Goal: Communication & Community: Answer question/provide support

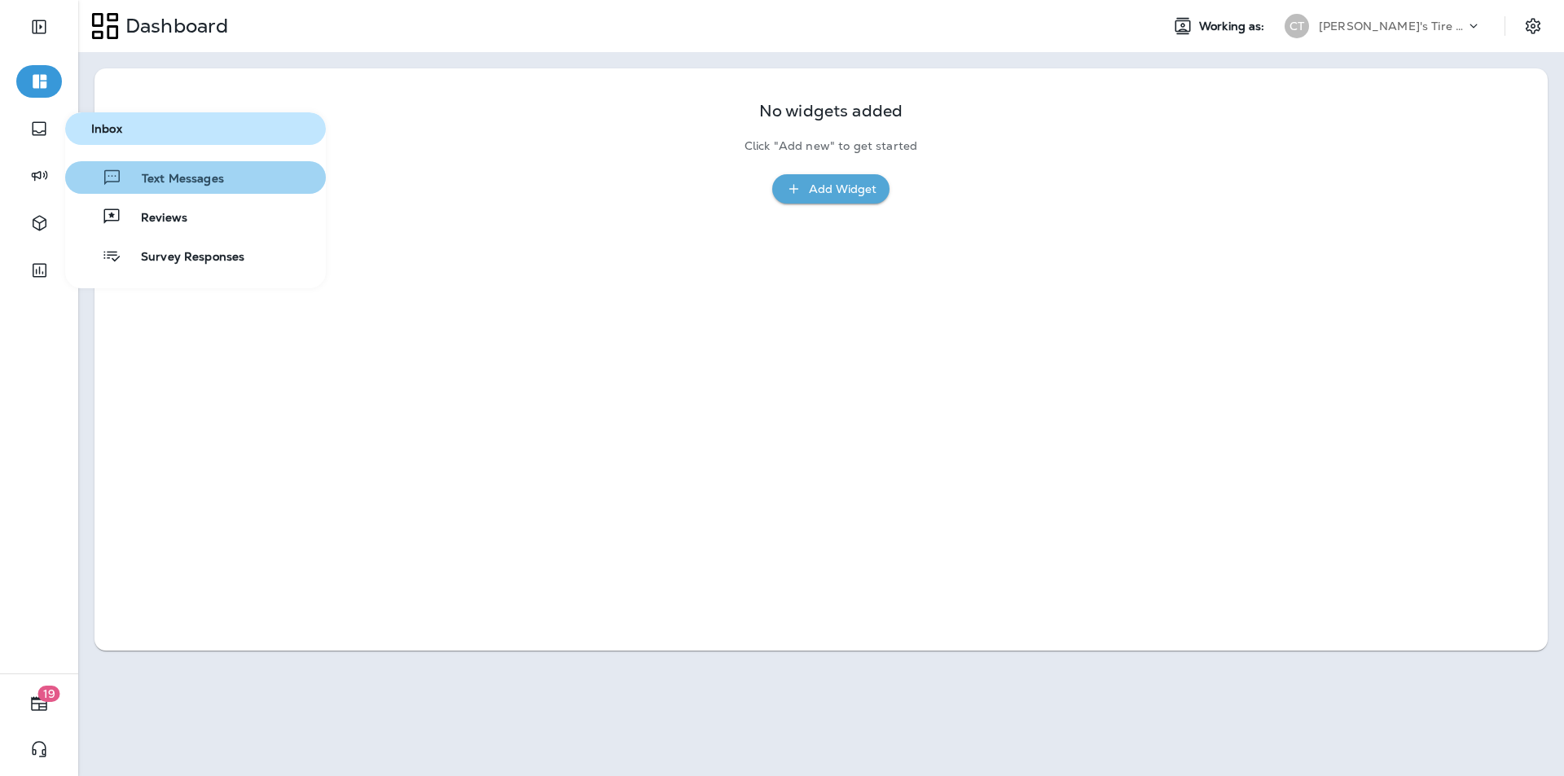
click at [147, 177] on span "Text Messages" at bounding box center [173, 179] width 102 height 15
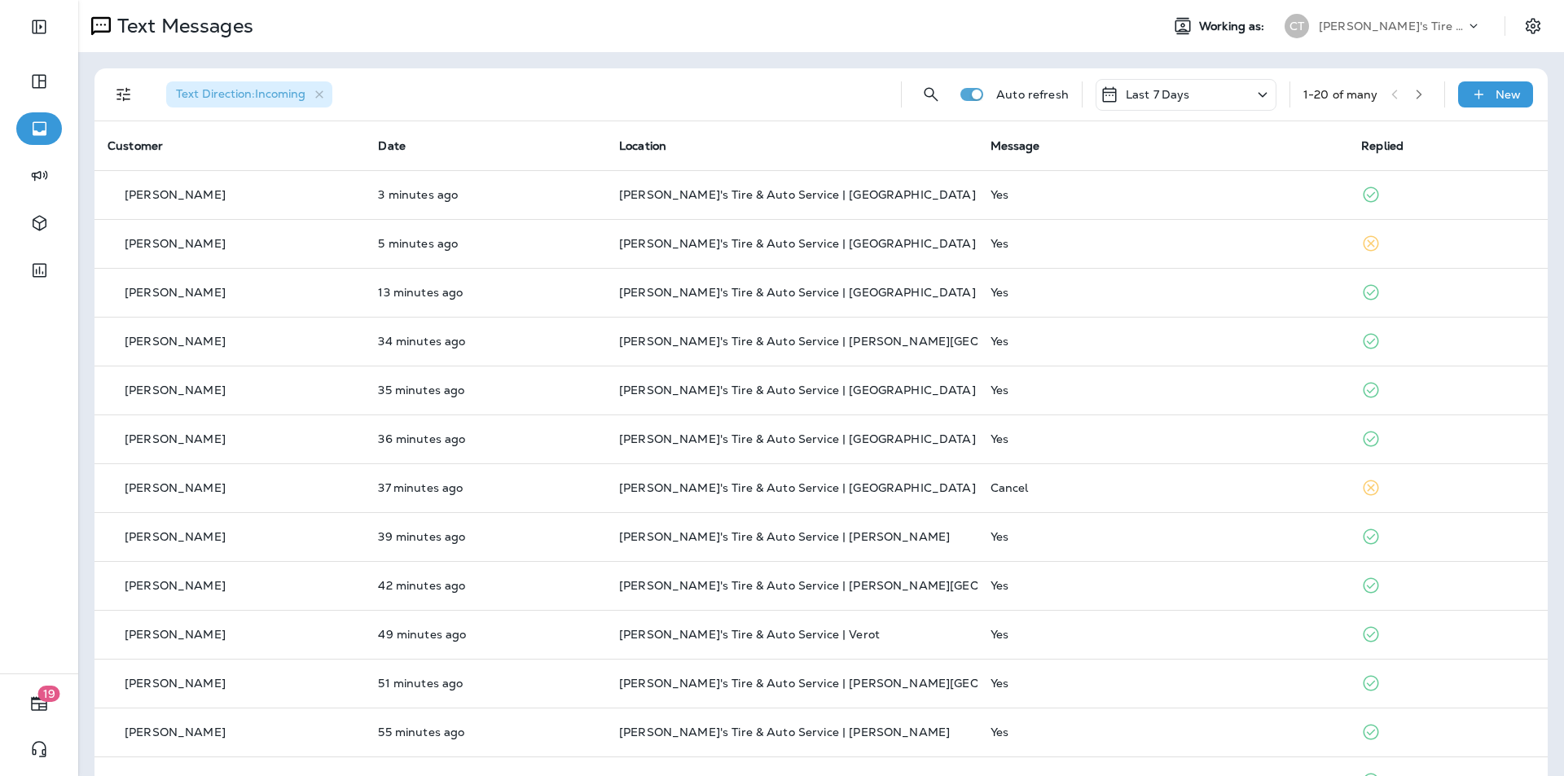
click at [821, 89] on icon "button" at bounding box center [1418, 94] width 11 height 11
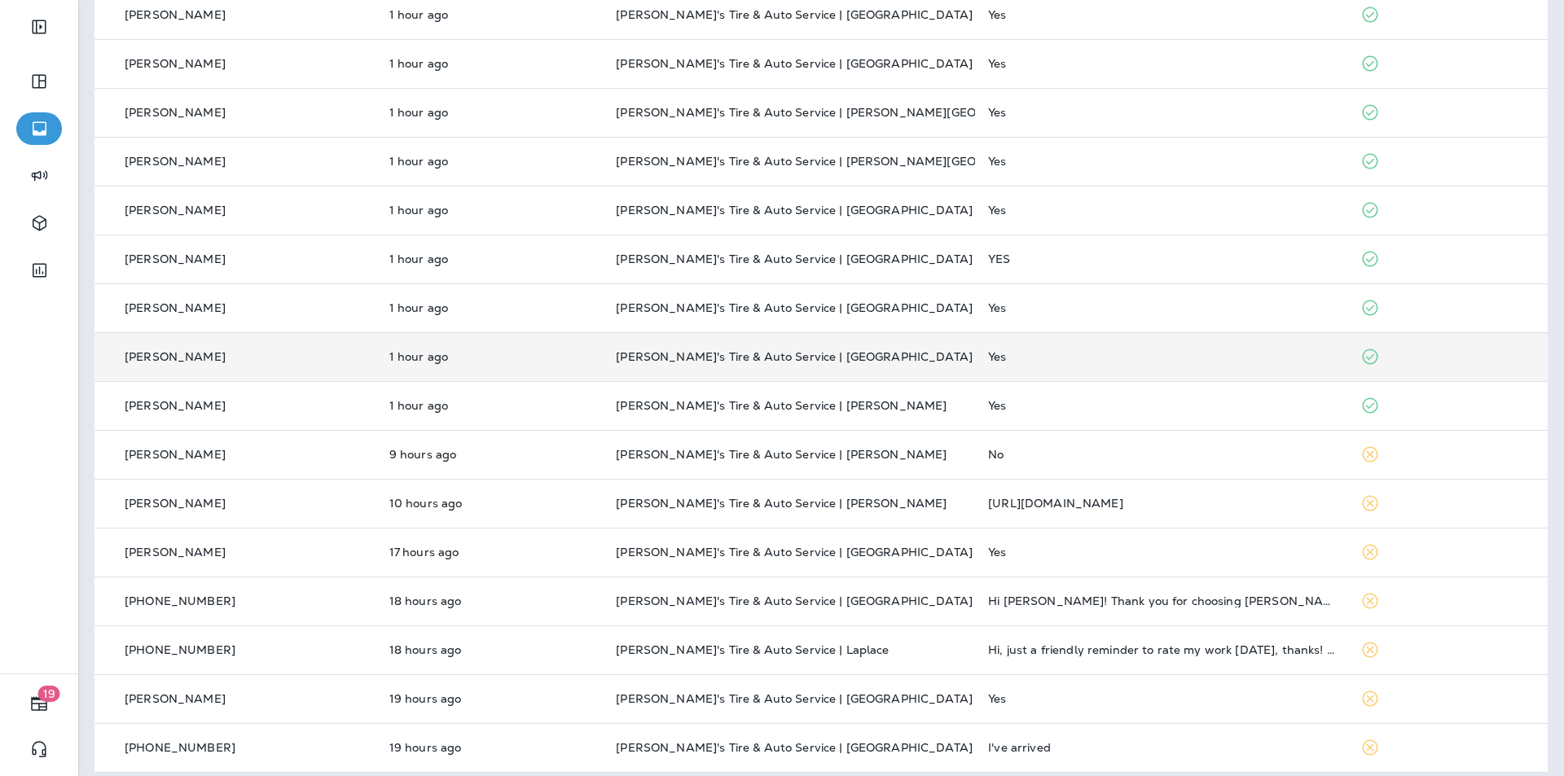
scroll to position [389, 0]
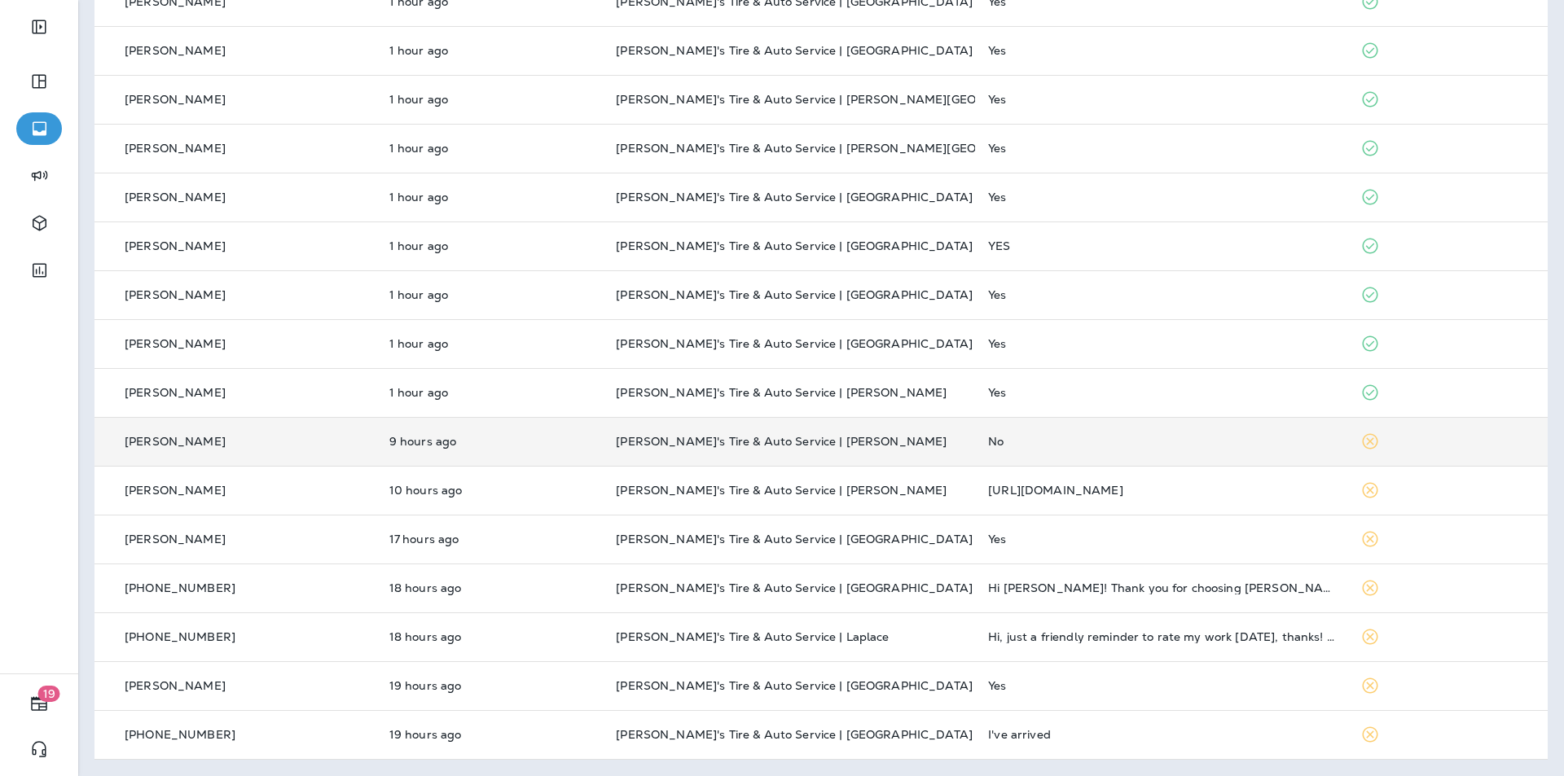
click at [821, 440] on div "No" at bounding box center [1161, 441] width 346 height 13
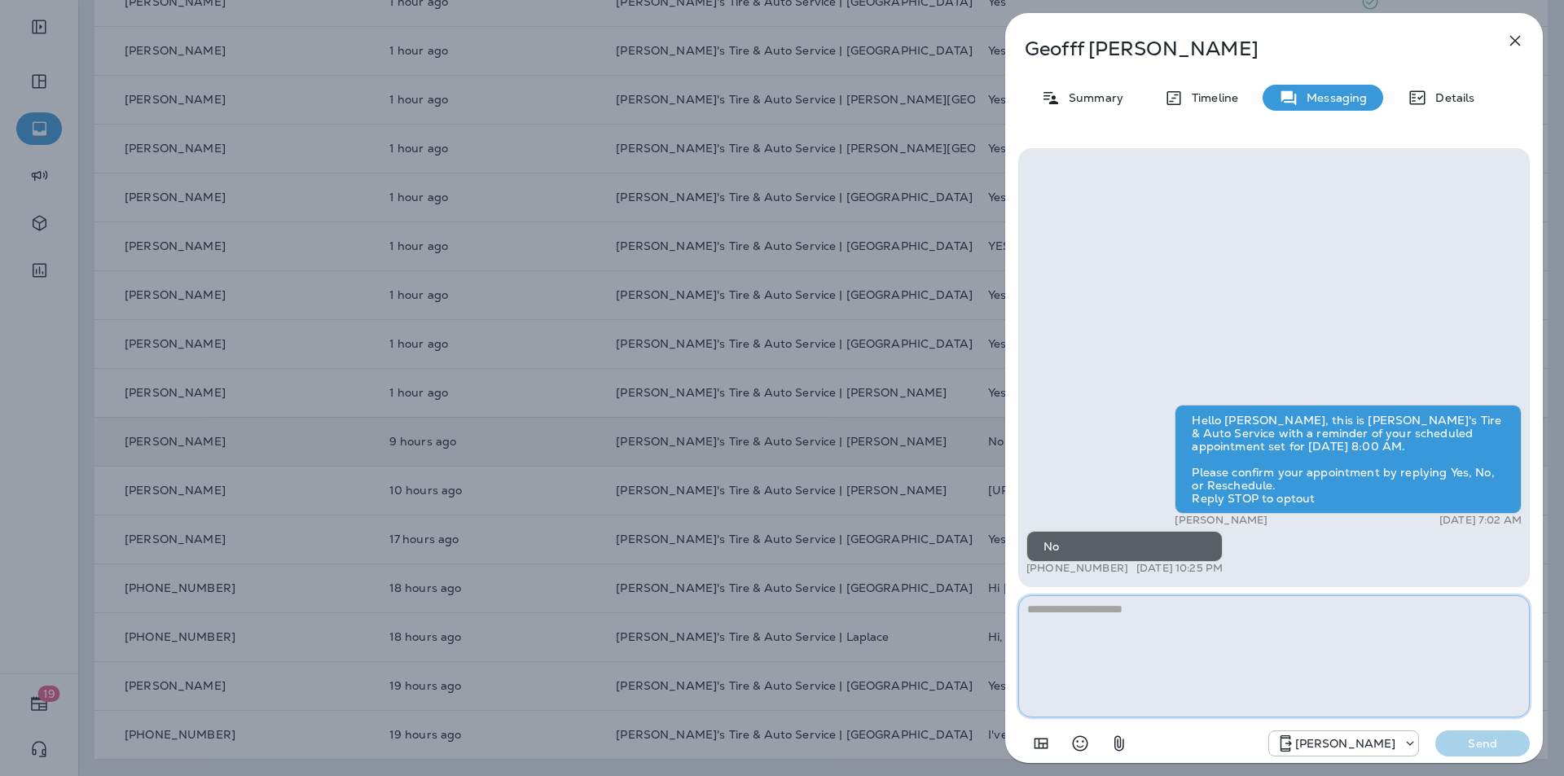
click at [821, 610] on textarea at bounding box center [1274, 657] width 512 height 122
paste textarea "**********"
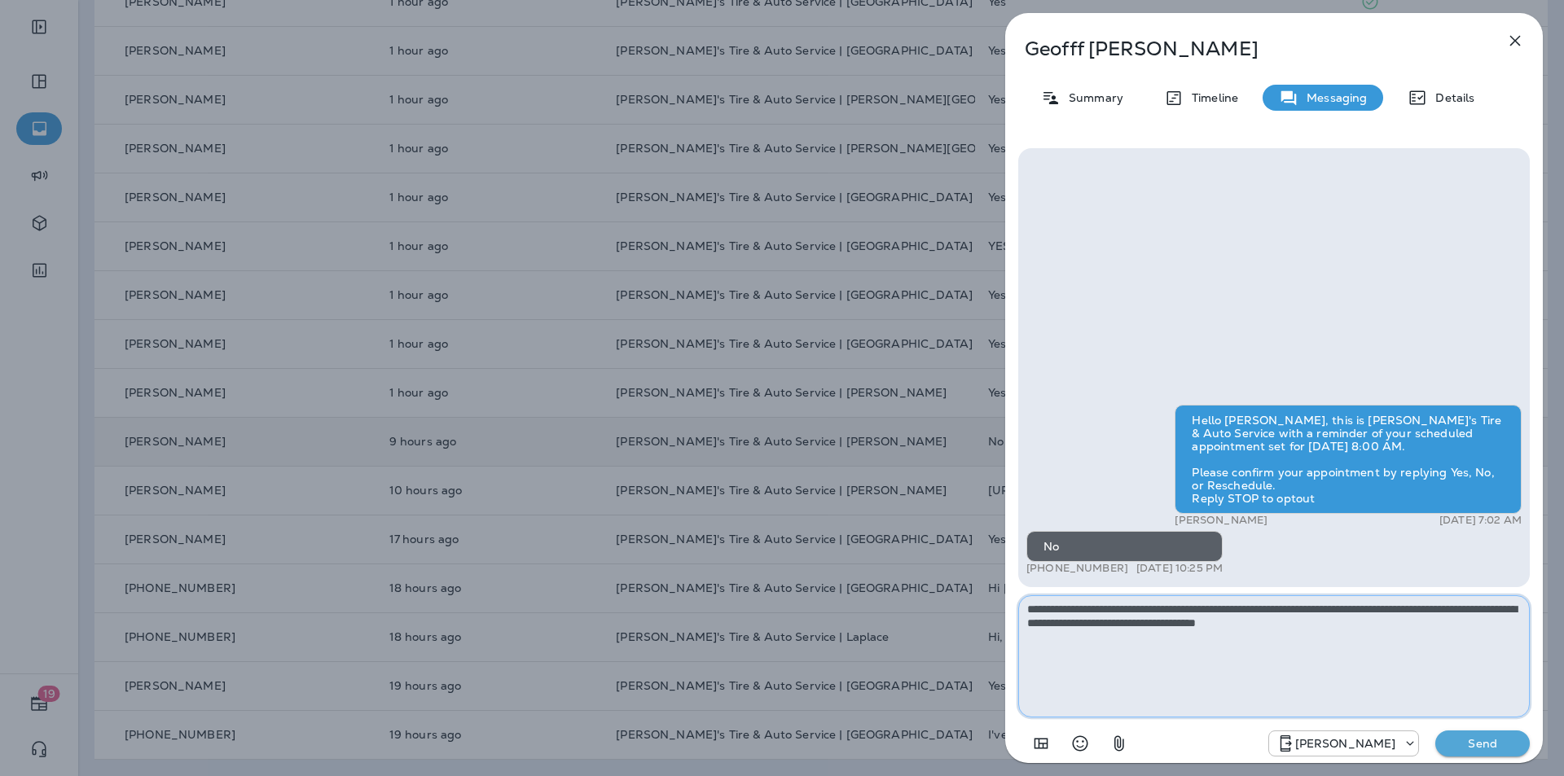
type textarea "**********"
click at [821, 679] on p "Send" at bounding box center [1482, 743] width 68 height 15
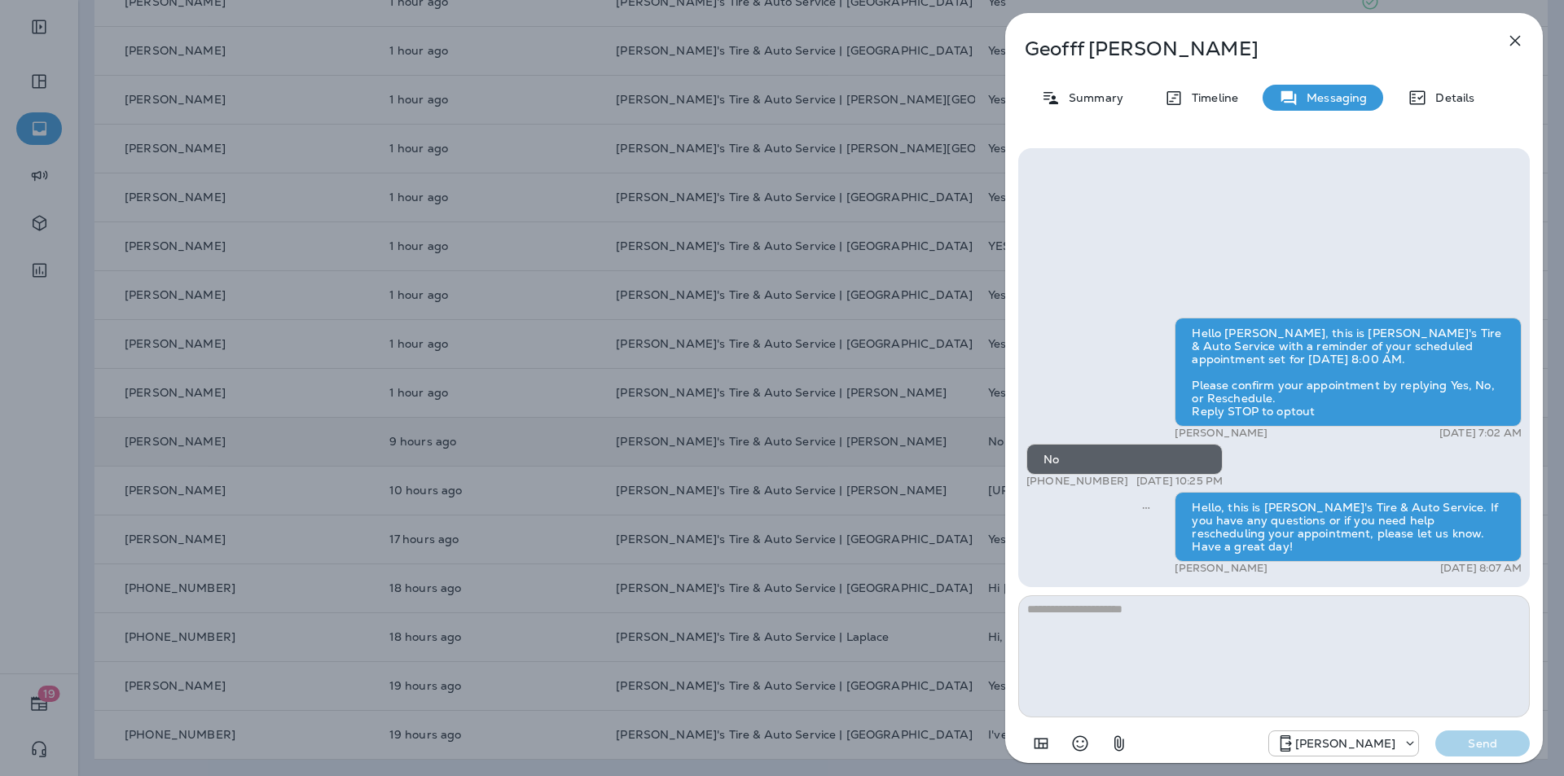
click at [821, 39] on icon "button" at bounding box center [1515, 41] width 20 height 20
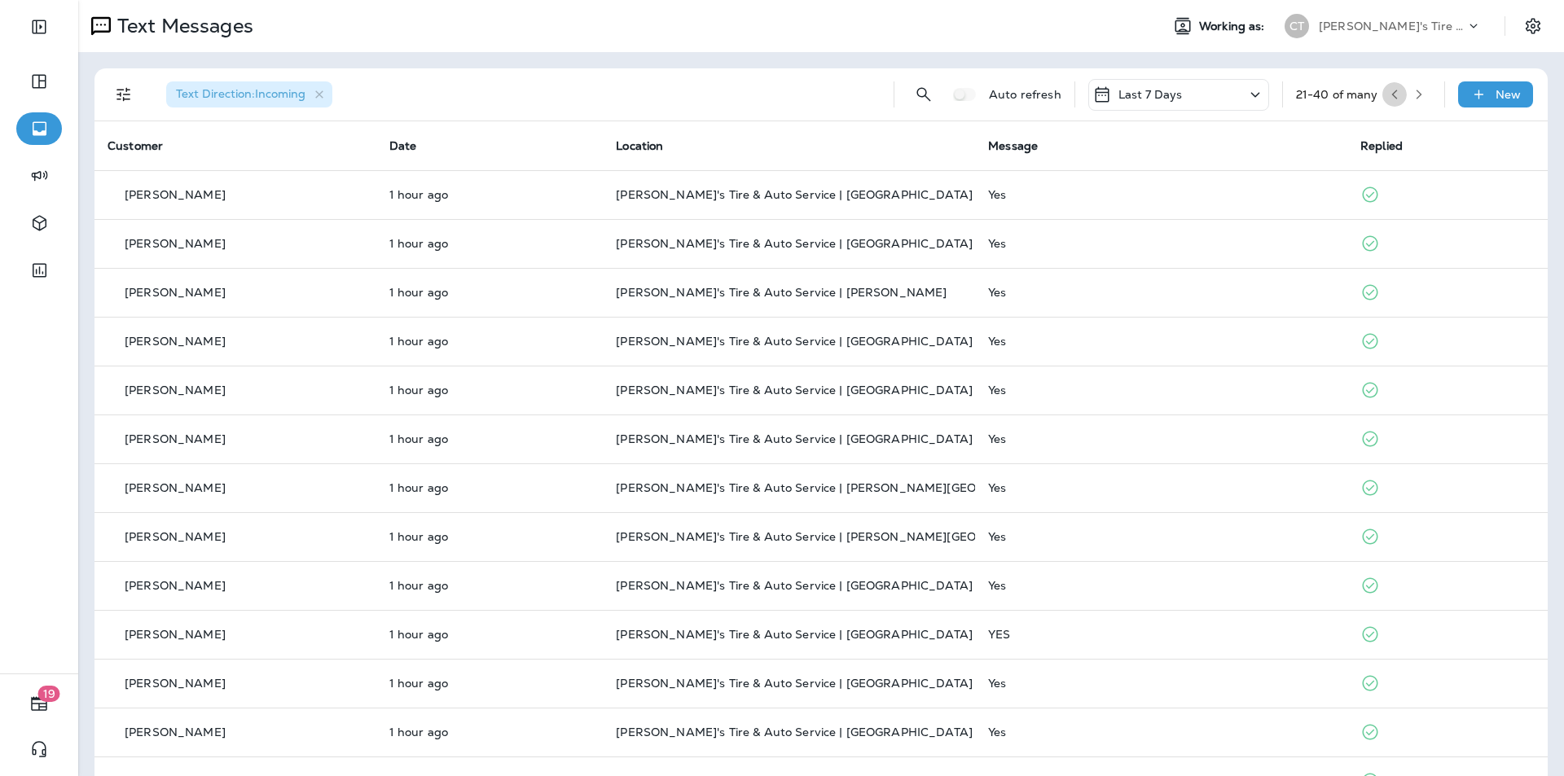
click at [821, 92] on icon "button" at bounding box center [1394, 95] width 6 height 10
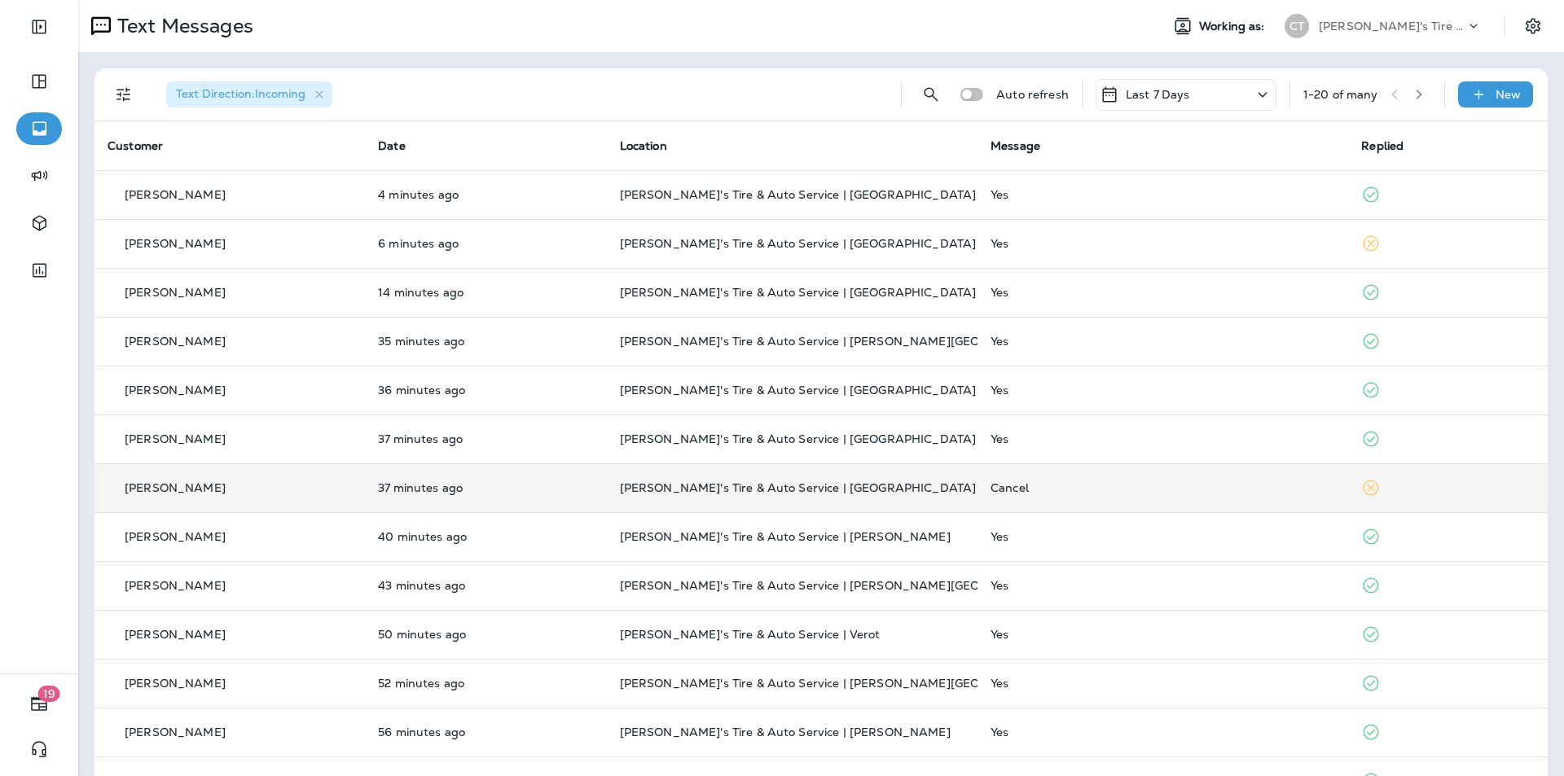
click at [821, 479] on td "Cancel" at bounding box center [1163, 488] width 371 height 49
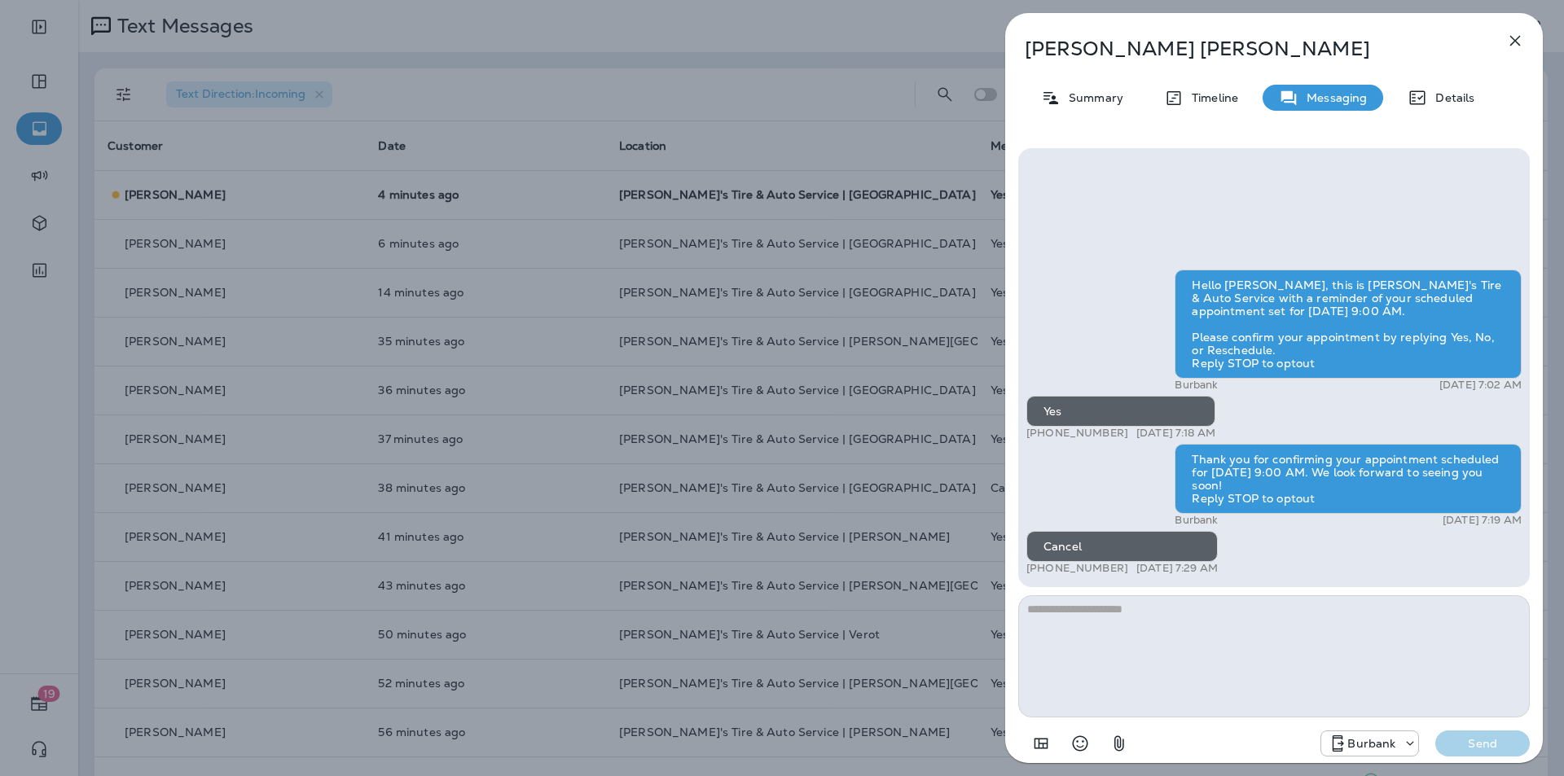
click at [821, 37] on icon "button" at bounding box center [1515, 41] width 20 height 20
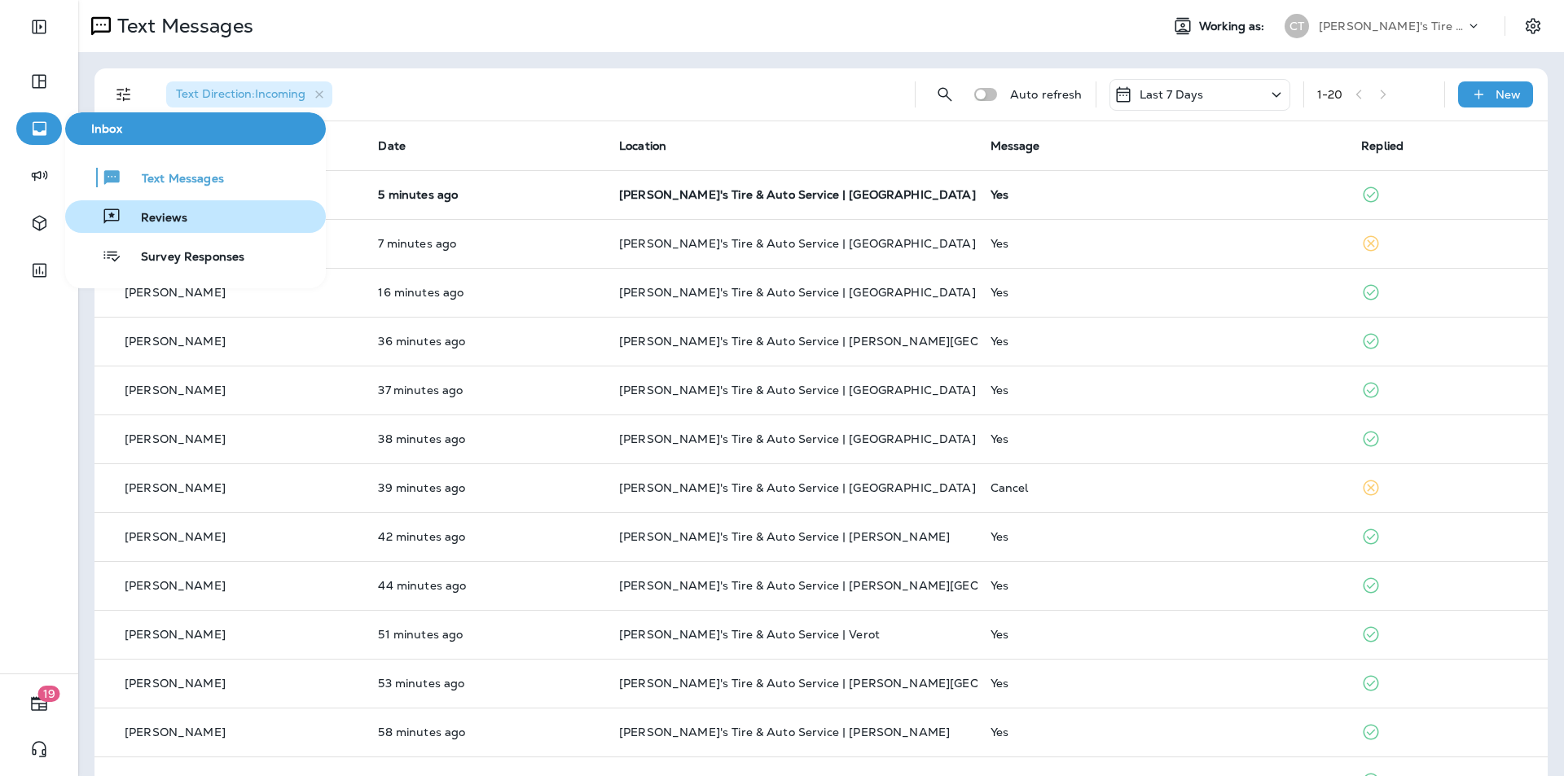
click at [162, 218] on span "Reviews" at bounding box center [154, 218] width 66 height 15
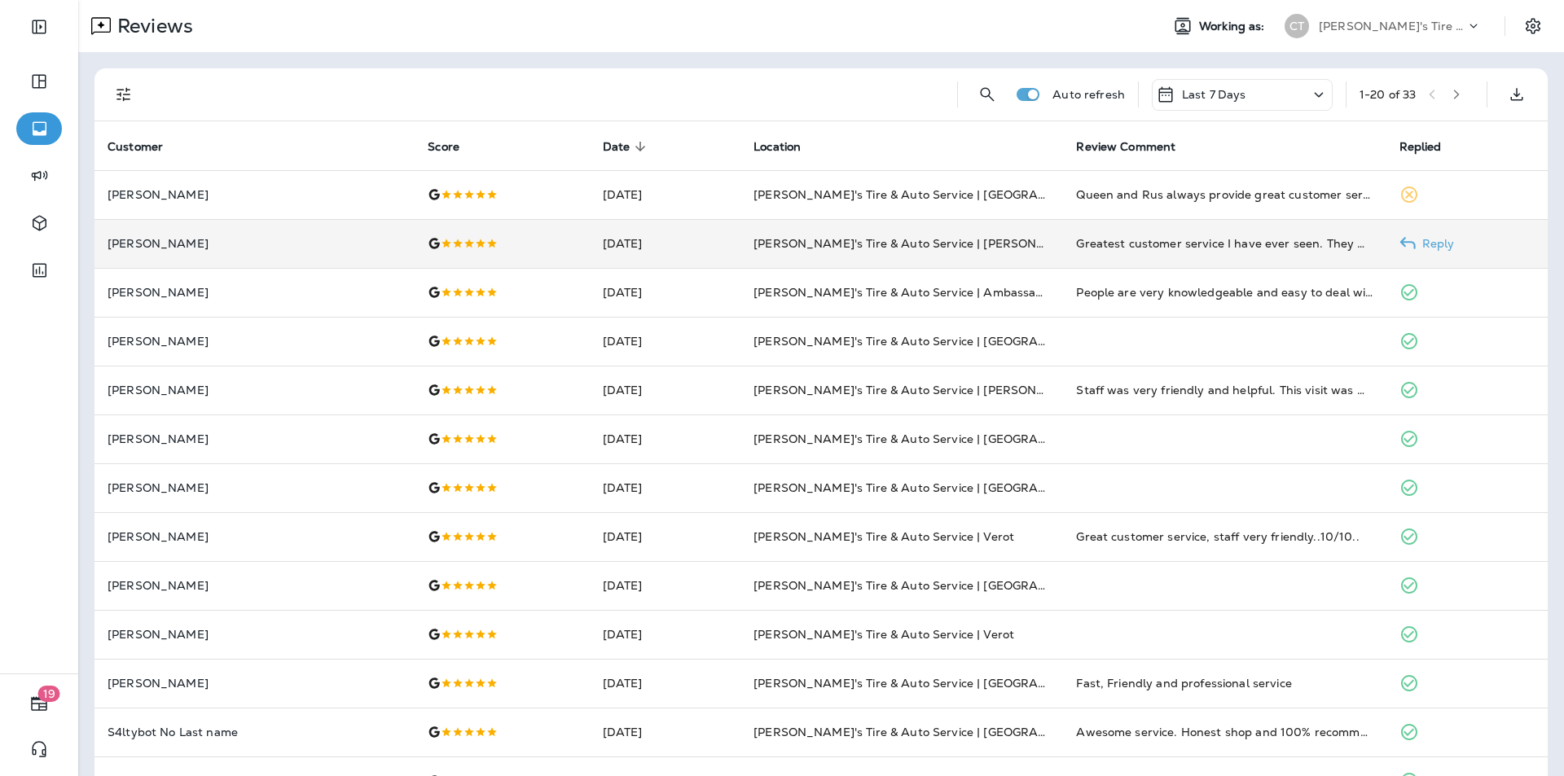
click at [821, 244] on p "Reply" at bounding box center [1435, 243] width 39 height 13
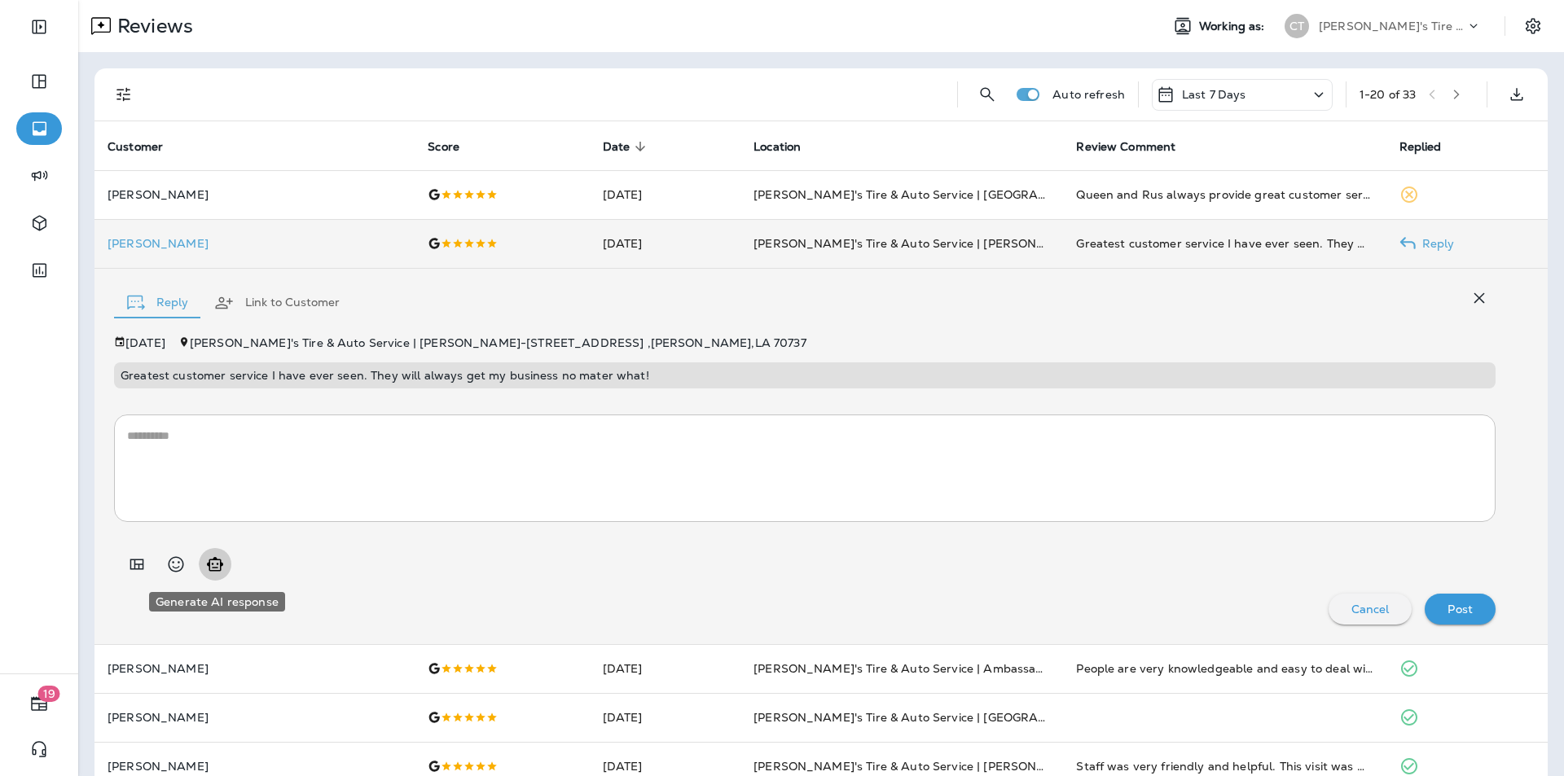
click at [216, 565] on icon "Generate AI response" at bounding box center [215, 565] width 20 height 20
type textarea "**********"
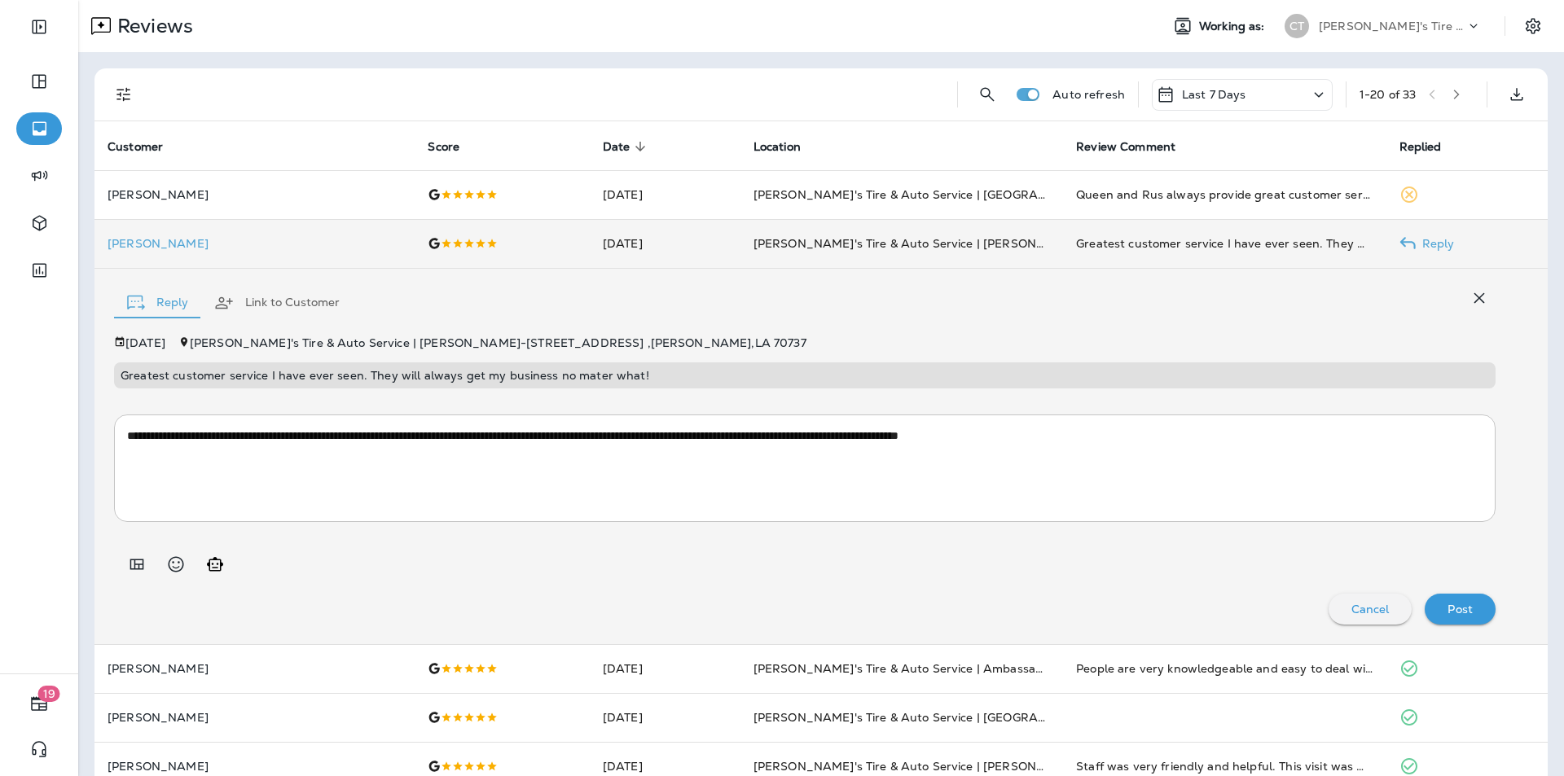
click at [821, 608] on p "Post" at bounding box center [1460, 609] width 25 height 13
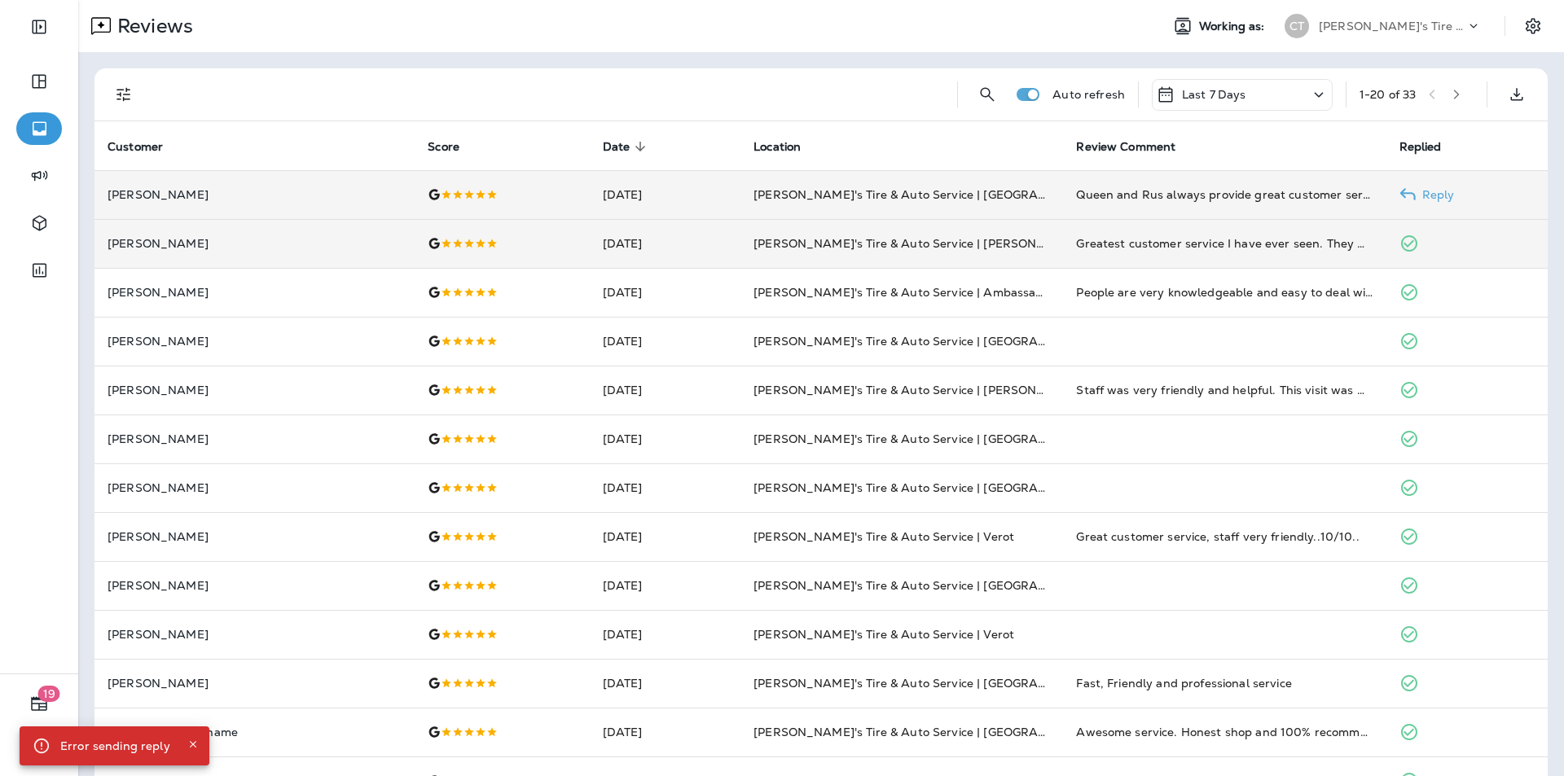
click at [821, 192] on p "Reply" at bounding box center [1435, 194] width 39 height 13
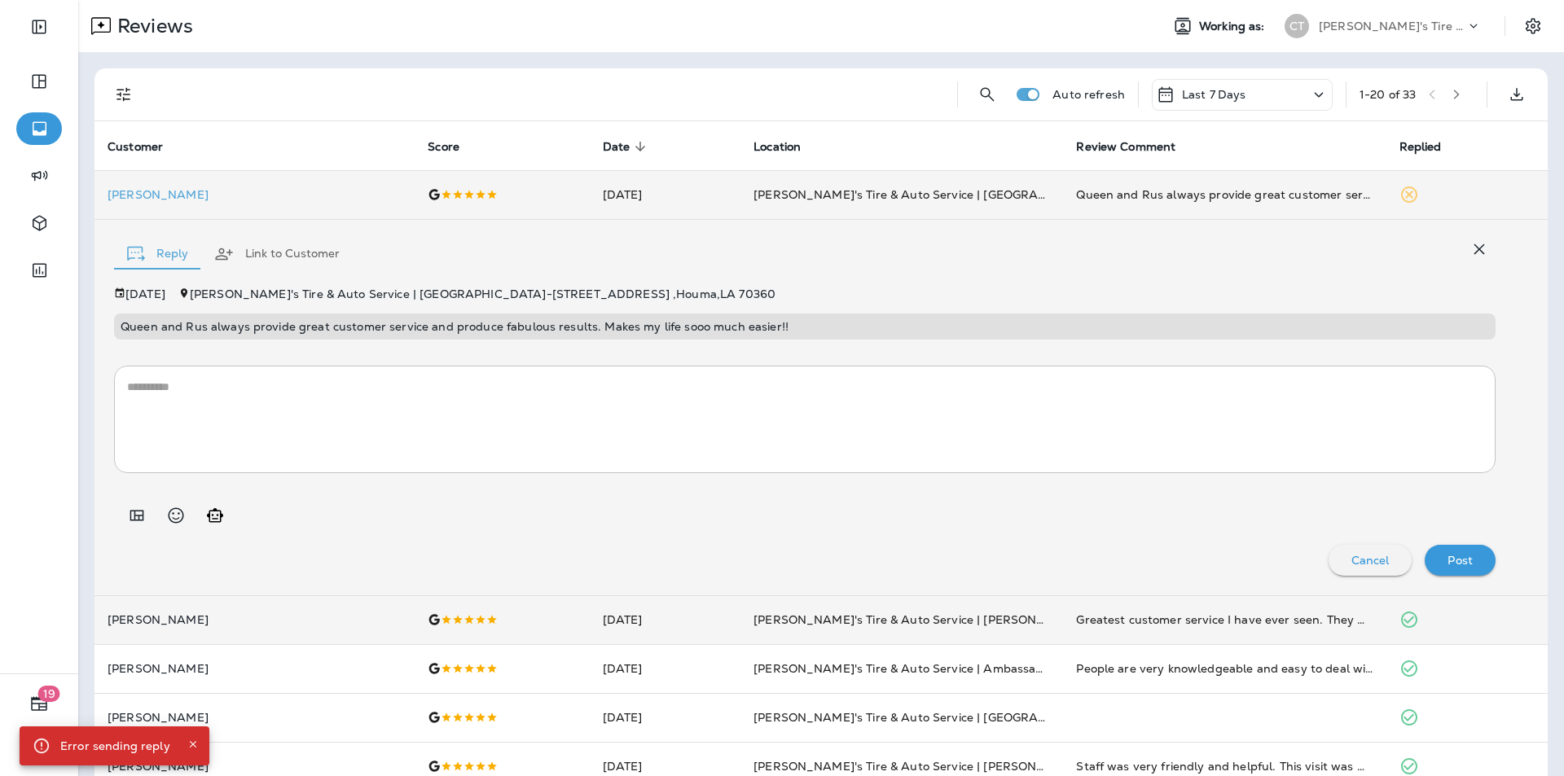
click at [213, 516] on icon "Generate AI response" at bounding box center [215, 515] width 16 height 14
type textarea "**********"
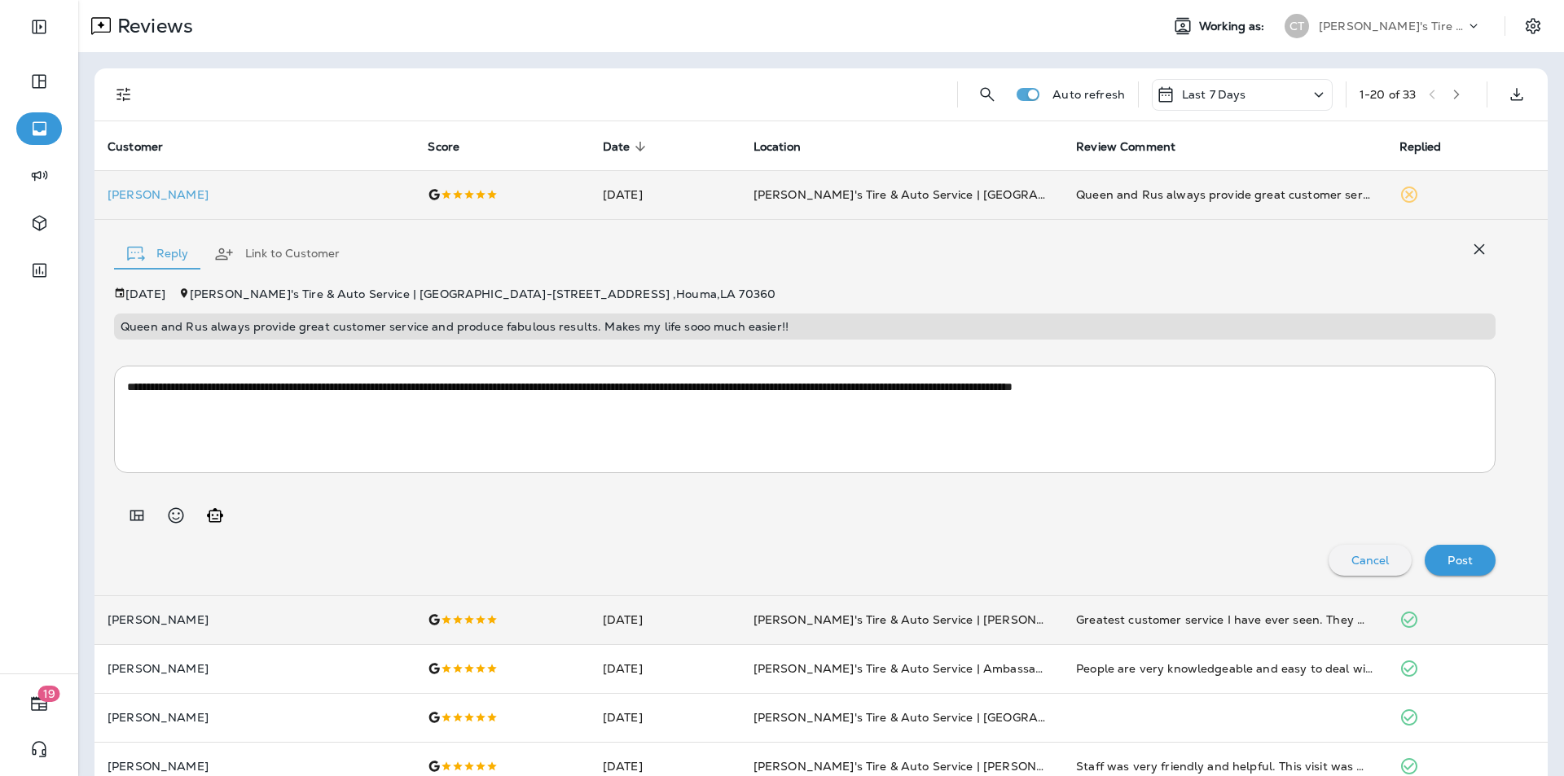
click at [821, 561] on p "Post" at bounding box center [1460, 560] width 25 height 13
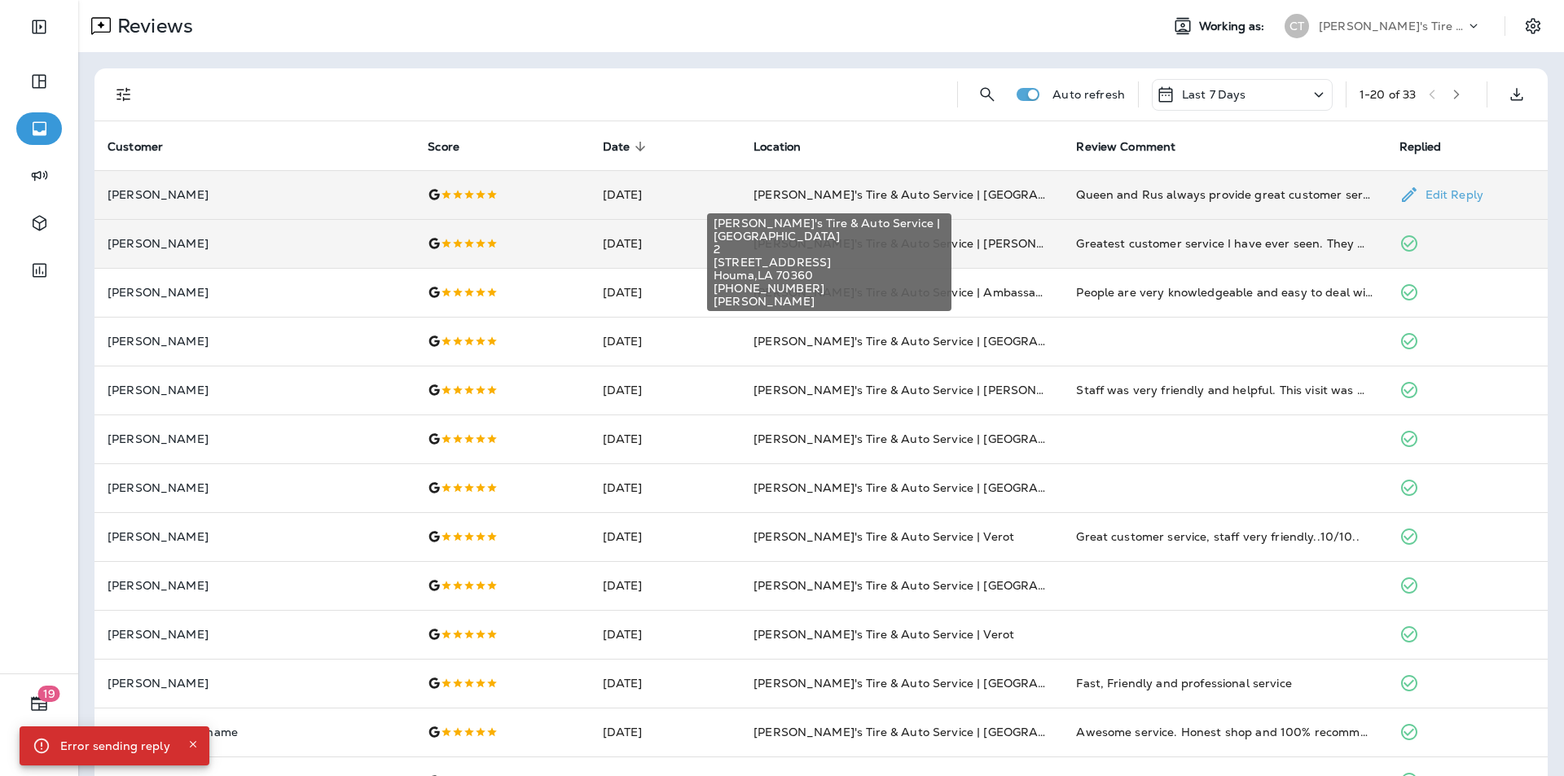
click at [821, 194] on span "[PERSON_NAME]'s Tire & Auto Service | [GEOGRAPHIC_DATA]" at bounding box center [932, 194] width 357 height 15
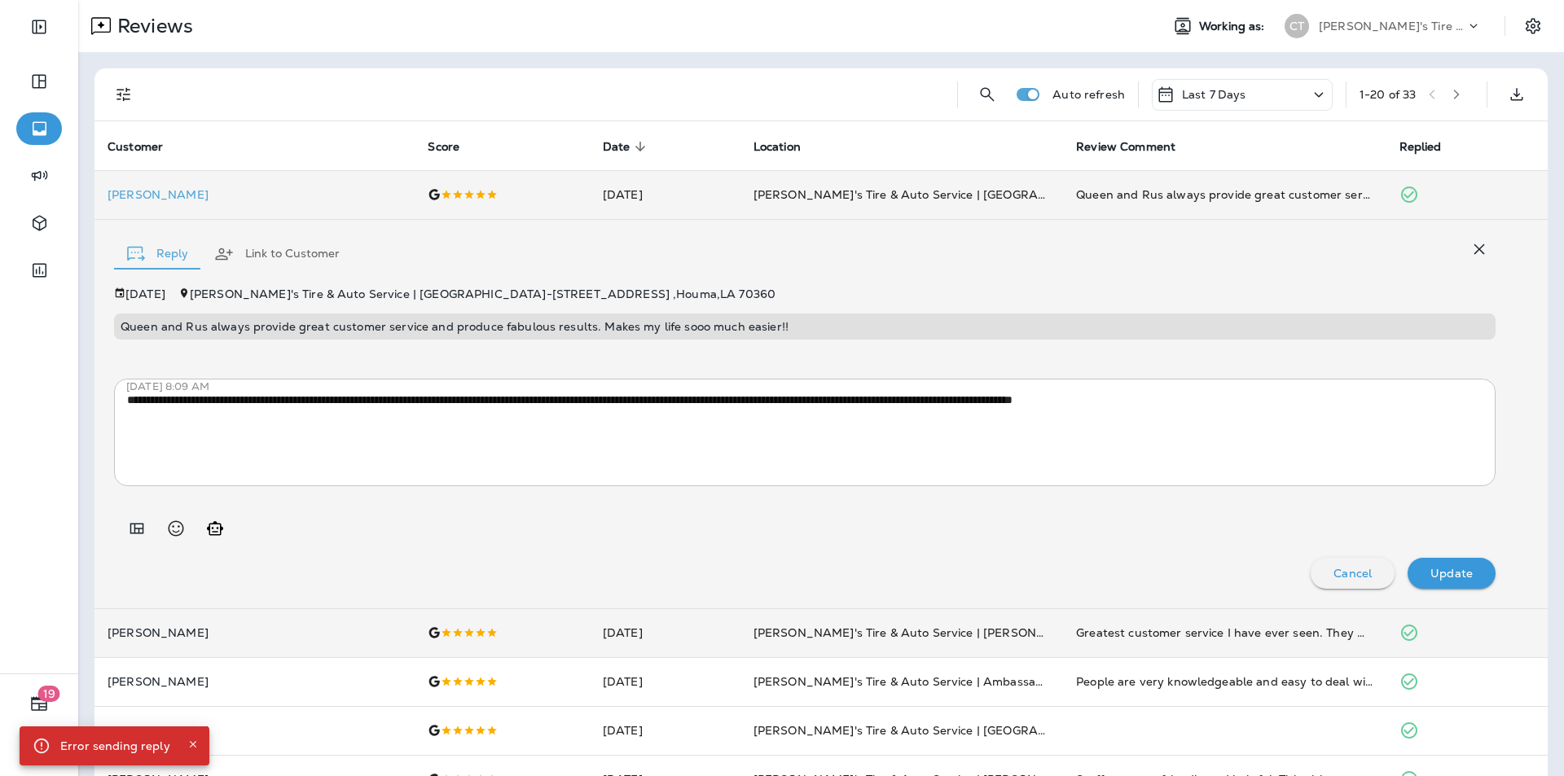
click at [565, 519] on div at bounding box center [805, 522] width 1382 height 46
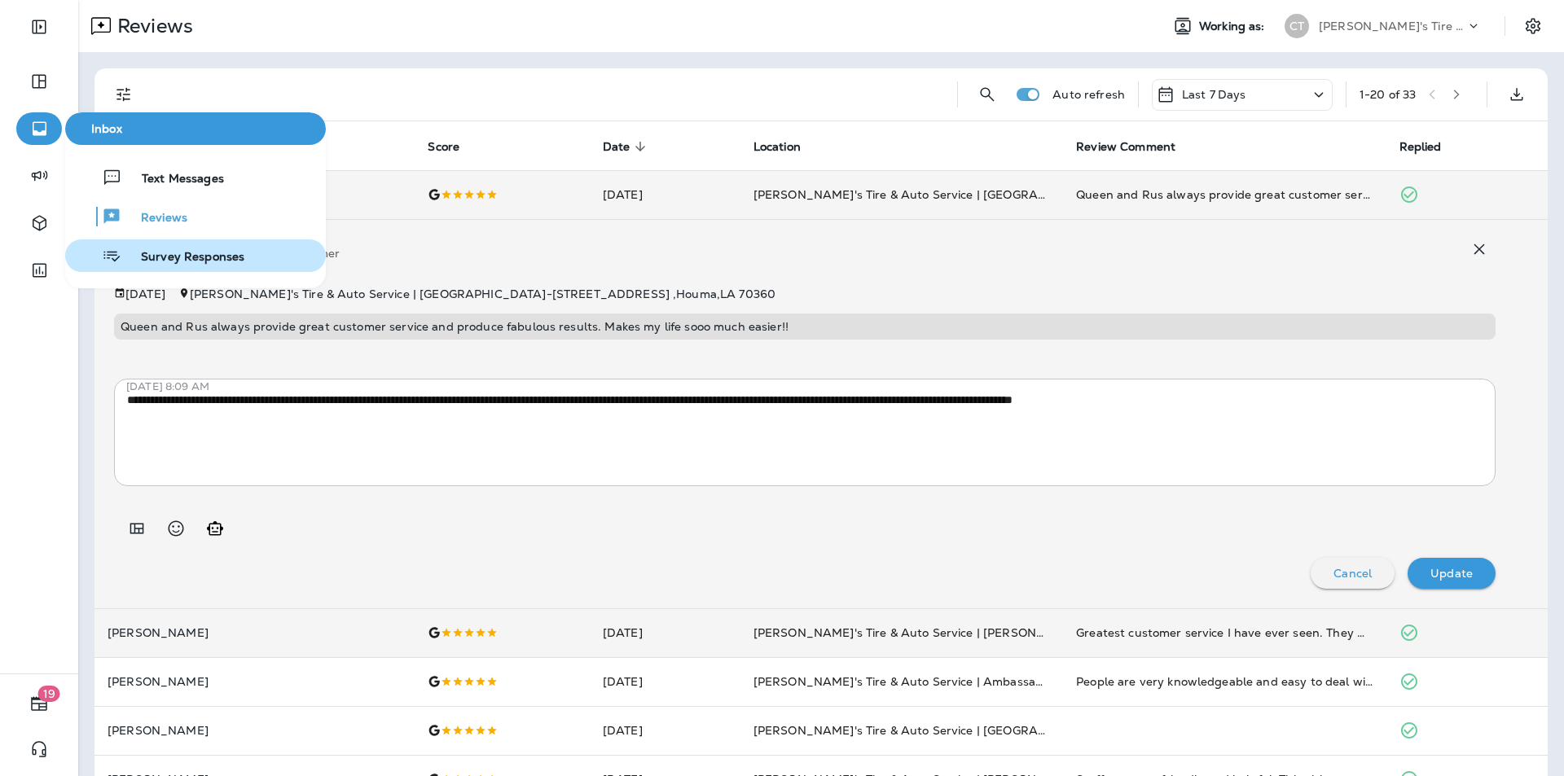
click at [174, 255] on span "Survey Responses" at bounding box center [182, 257] width 123 height 15
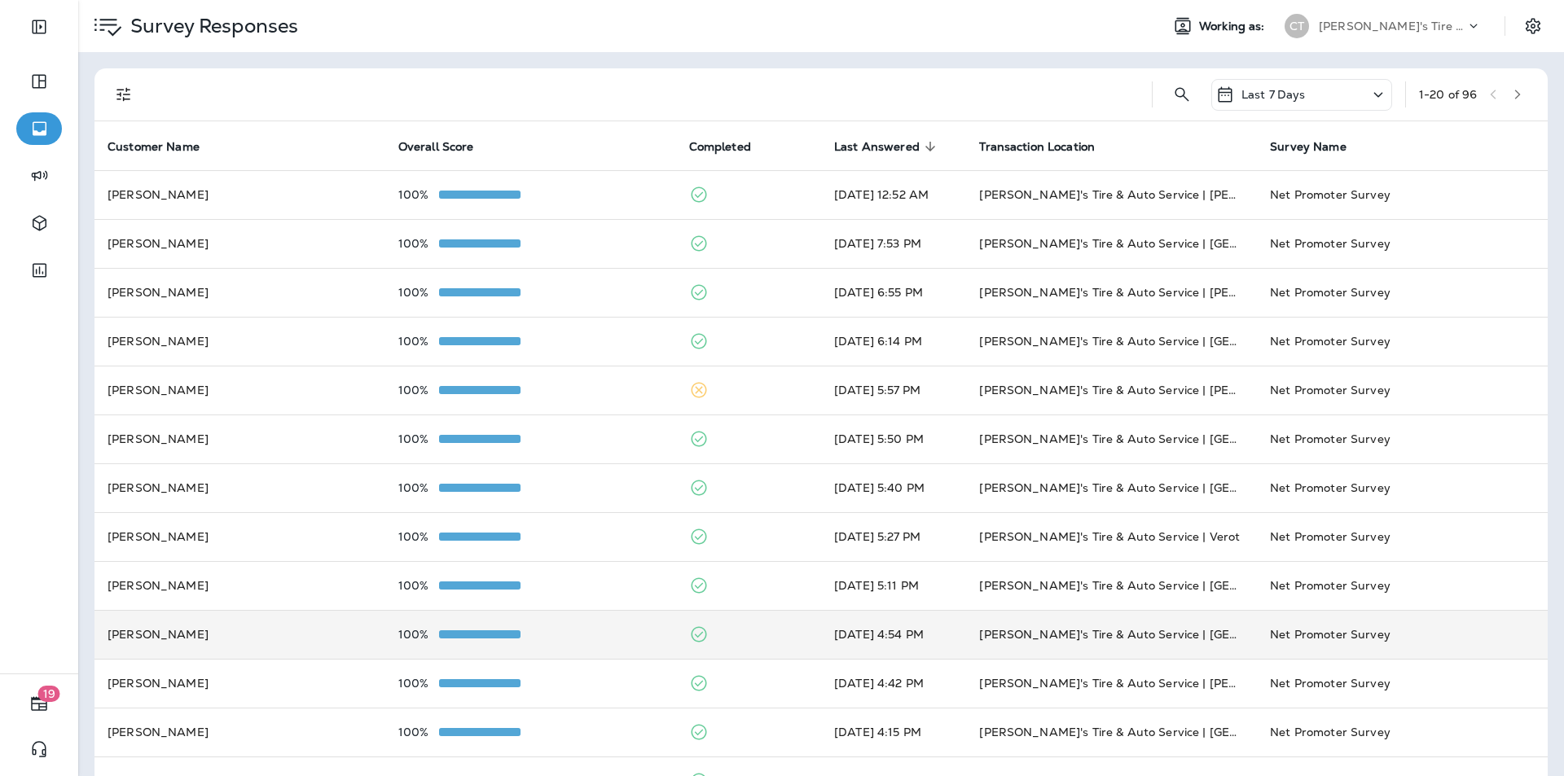
click at [595, 639] on div "100%" at bounding box center [530, 634] width 265 height 13
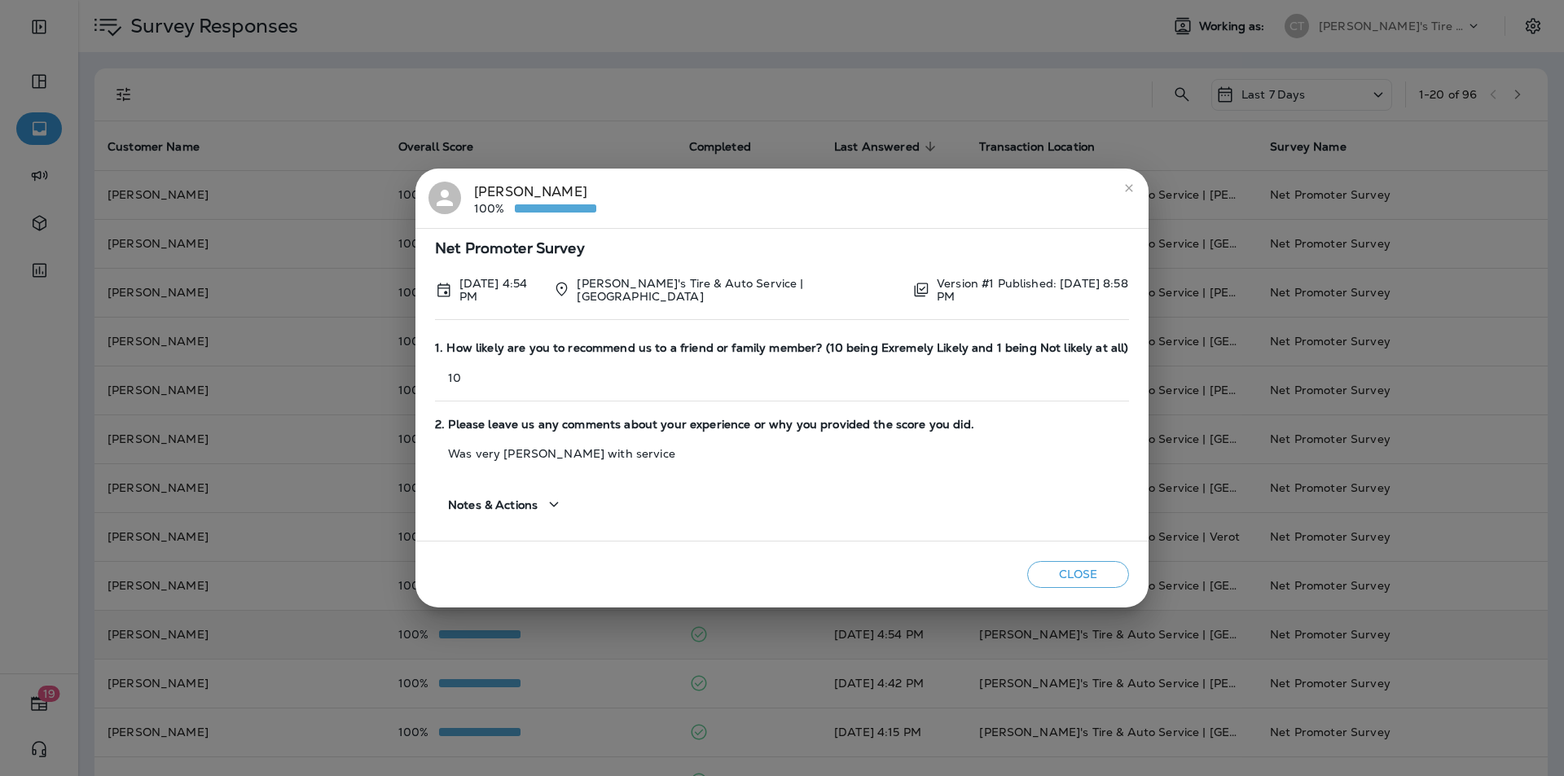
click at [821, 189] on icon "close" at bounding box center [1128, 187] width 7 height 7
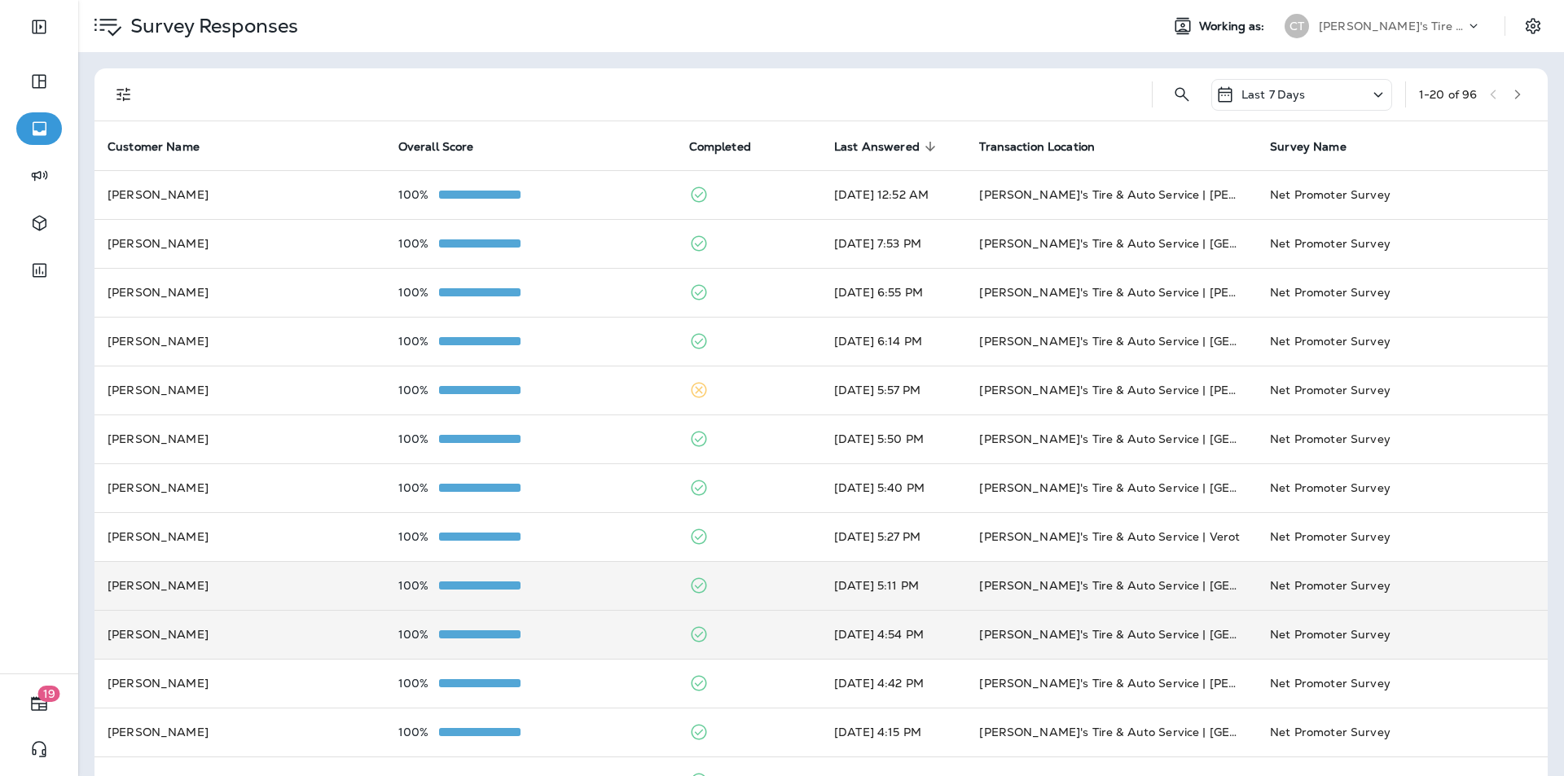
click at [616, 577] on td "100%" at bounding box center [530, 585] width 291 height 49
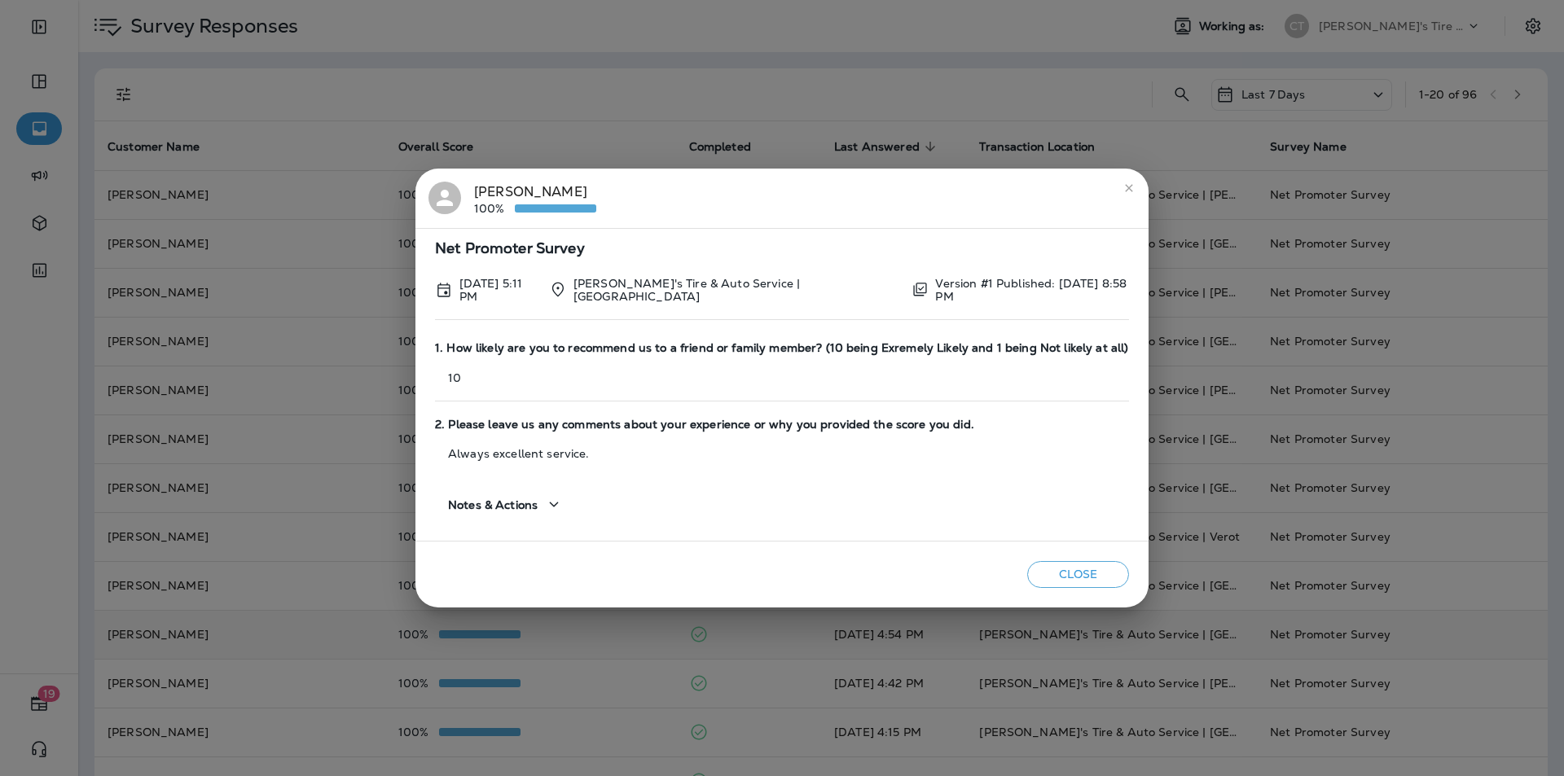
click at [821, 190] on icon "close" at bounding box center [1129, 188] width 13 height 13
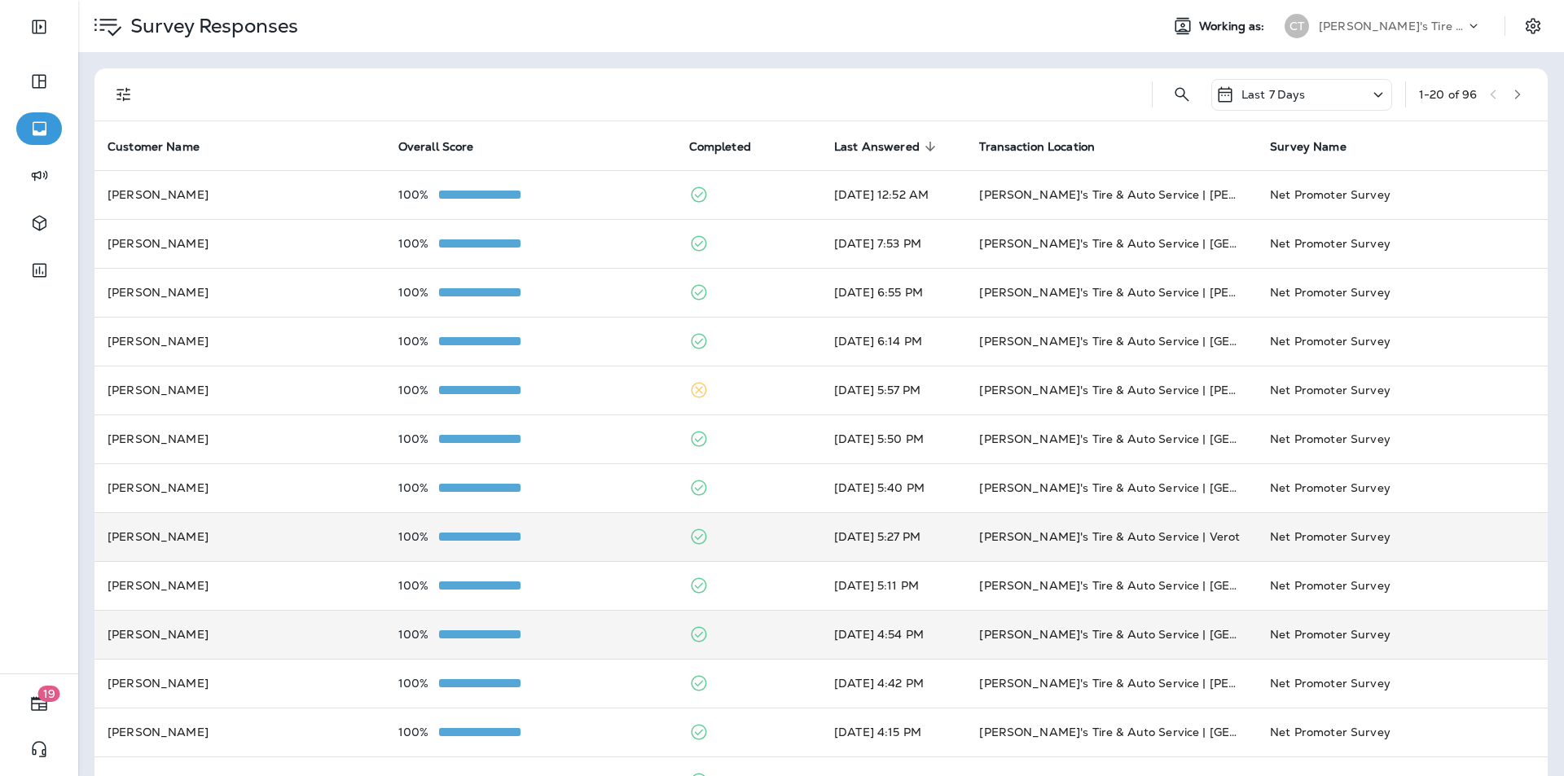
click at [619, 528] on td "100%" at bounding box center [530, 536] width 291 height 49
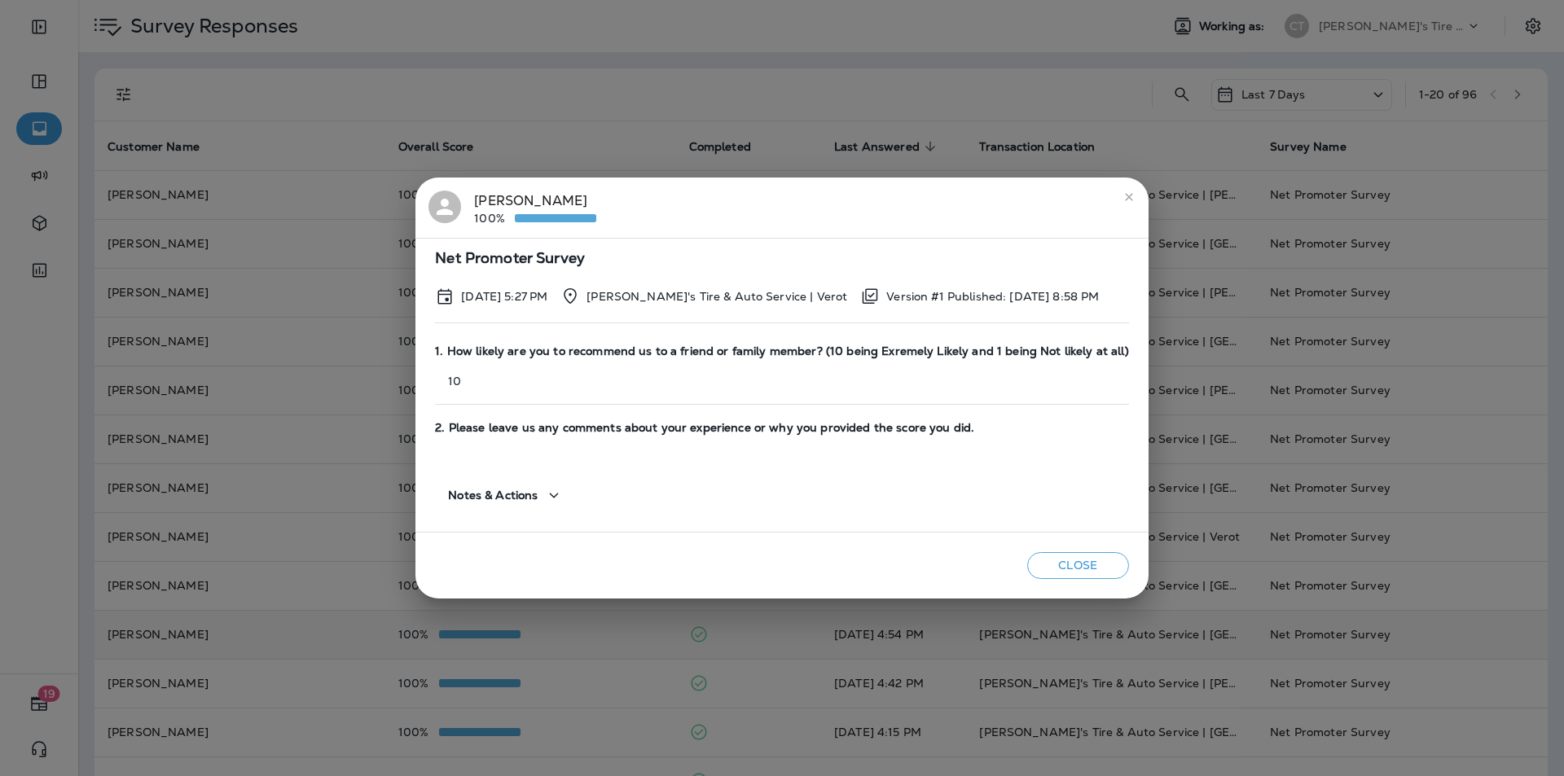
click at [821, 196] on icon "close" at bounding box center [1128, 196] width 7 height 7
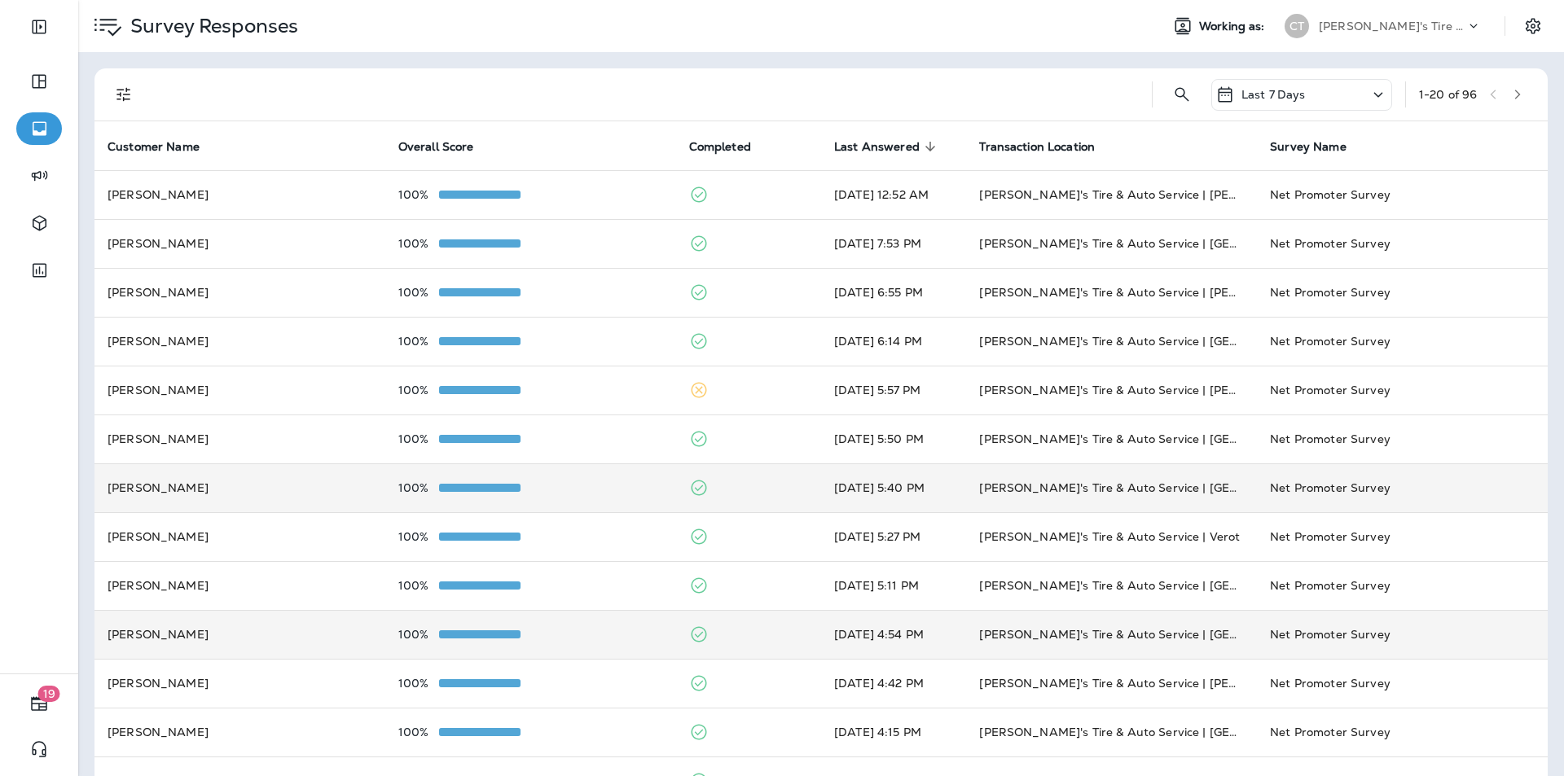
click at [591, 486] on div "100%" at bounding box center [530, 487] width 265 height 13
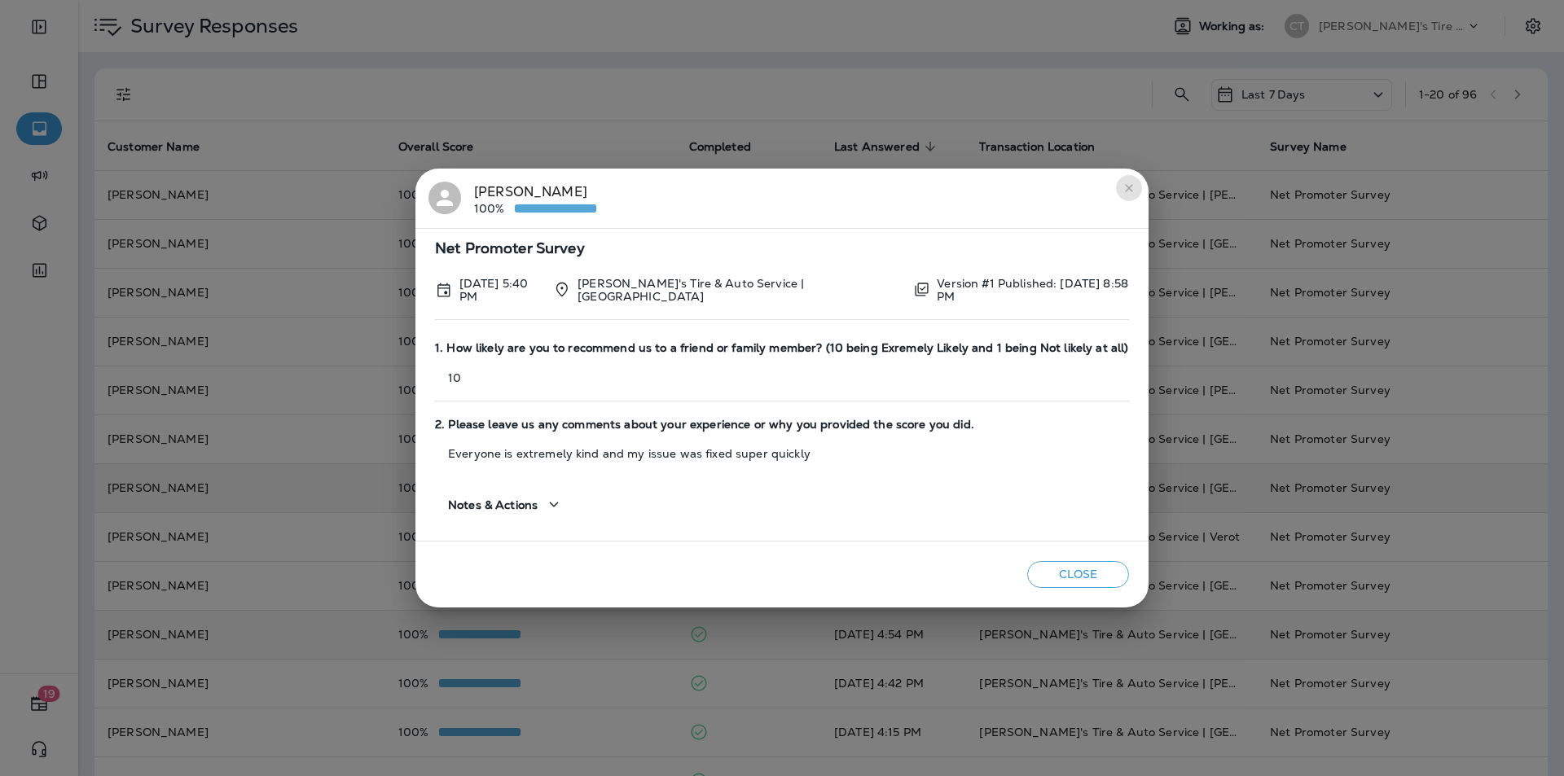
click at [821, 189] on icon "close" at bounding box center [1128, 187] width 7 height 7
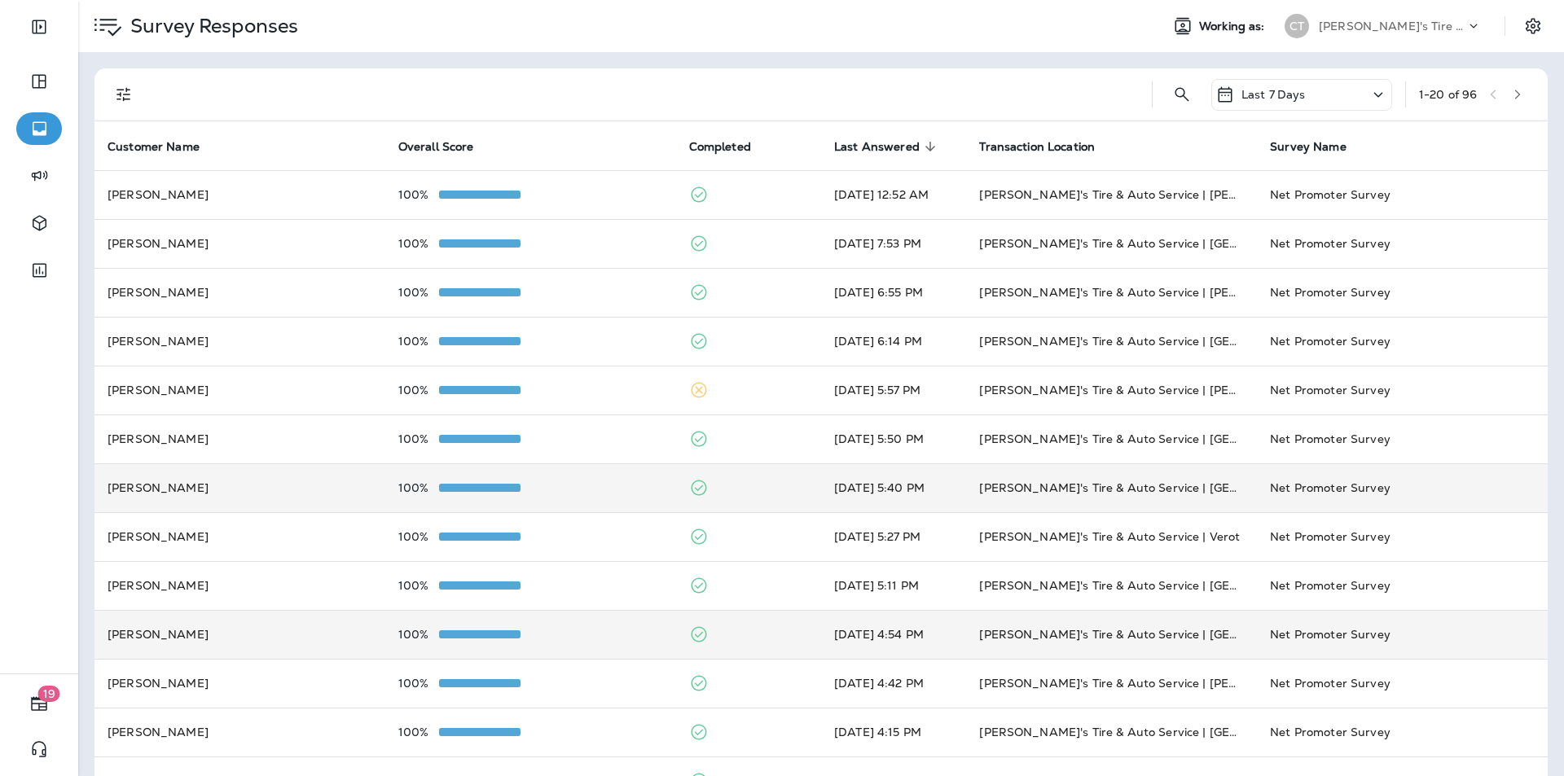
click at [581, 481] on div "100%" at bounding box center [530, 487] width 265 height 13
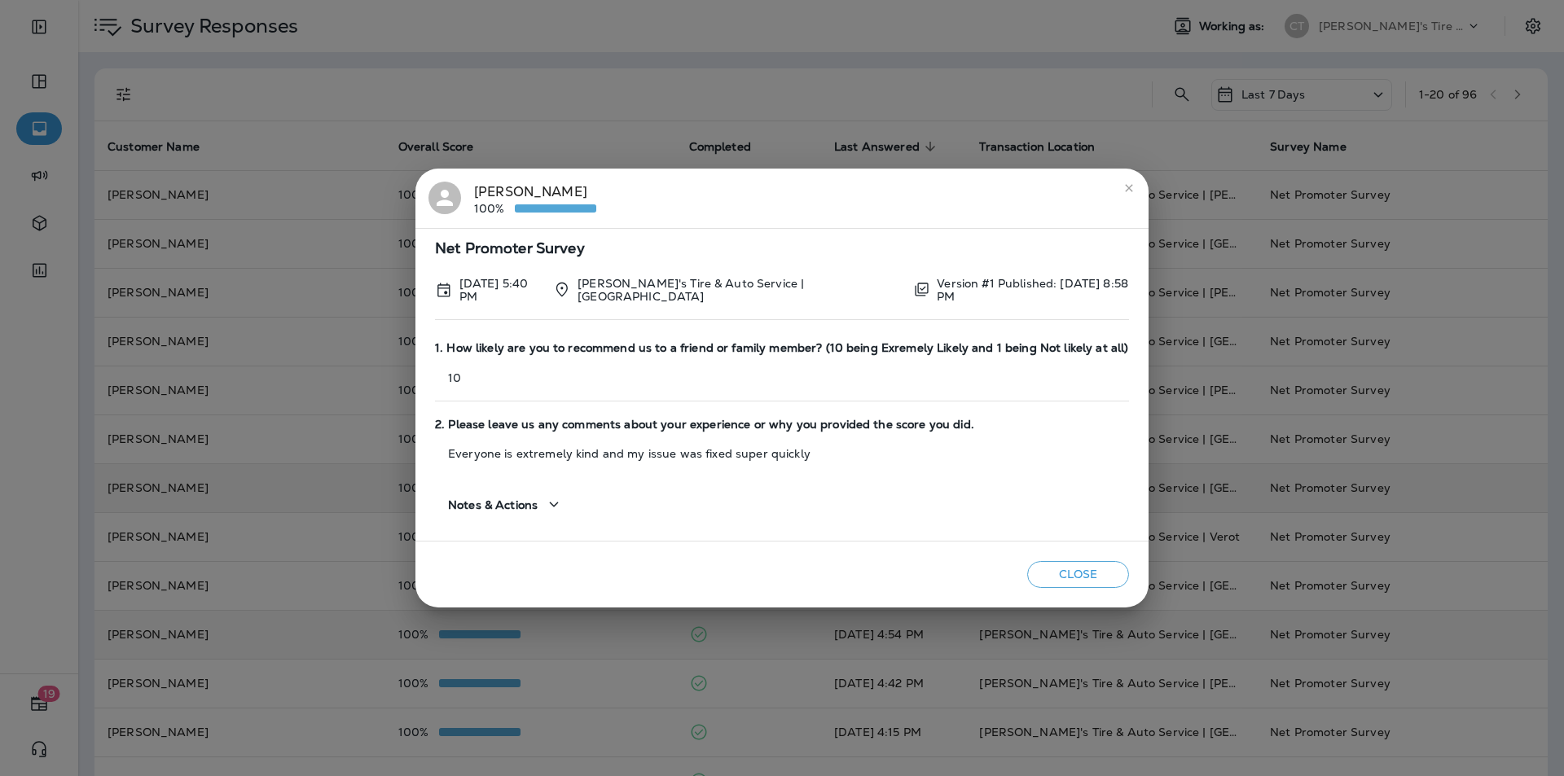
click at [821, 189] on icon "close" at bounding box center [1128, 187] width 7 height 7
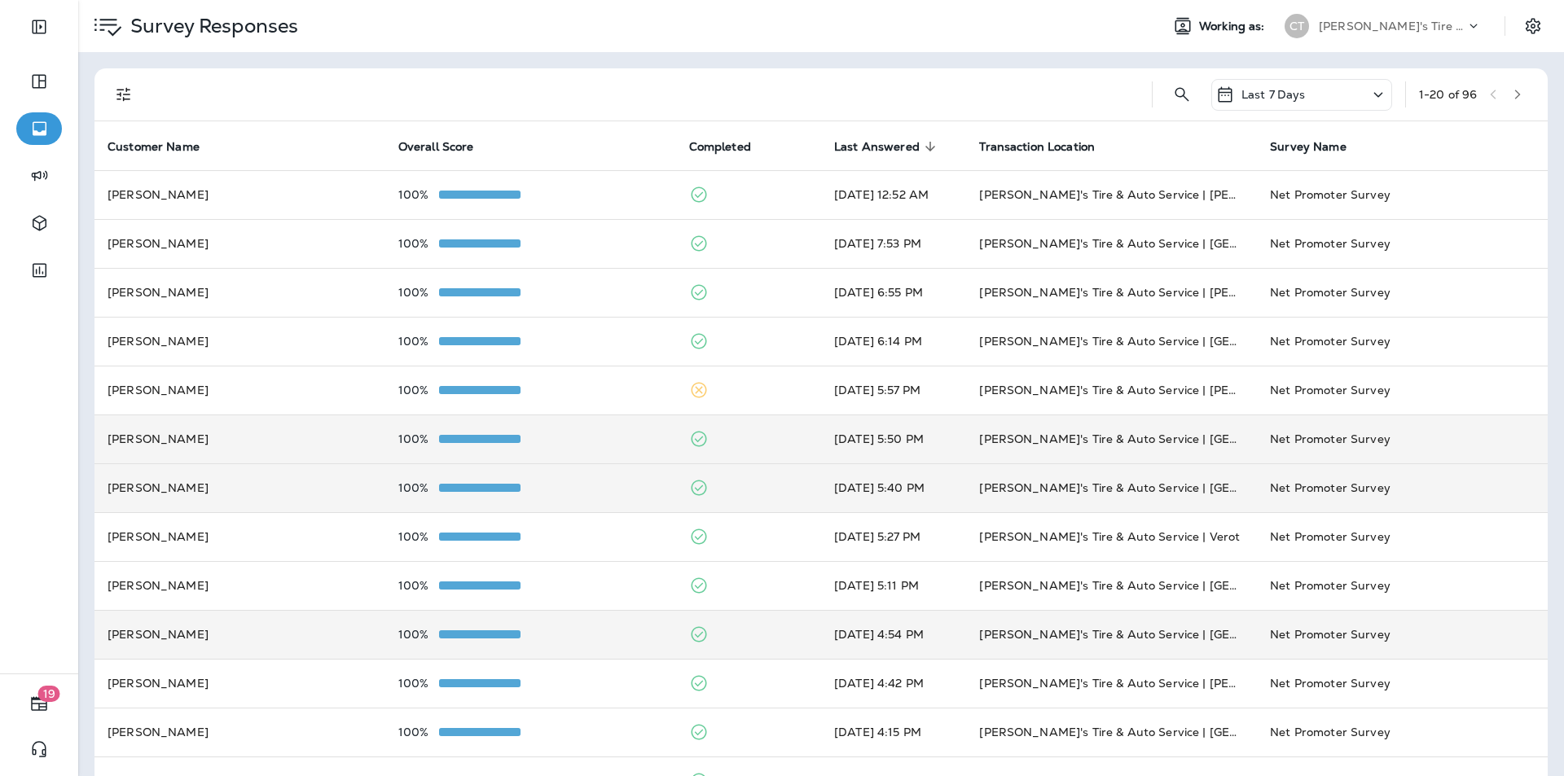
click at [609, 435] on div "100%" at bounding box center [530, 439] width 265 height 13
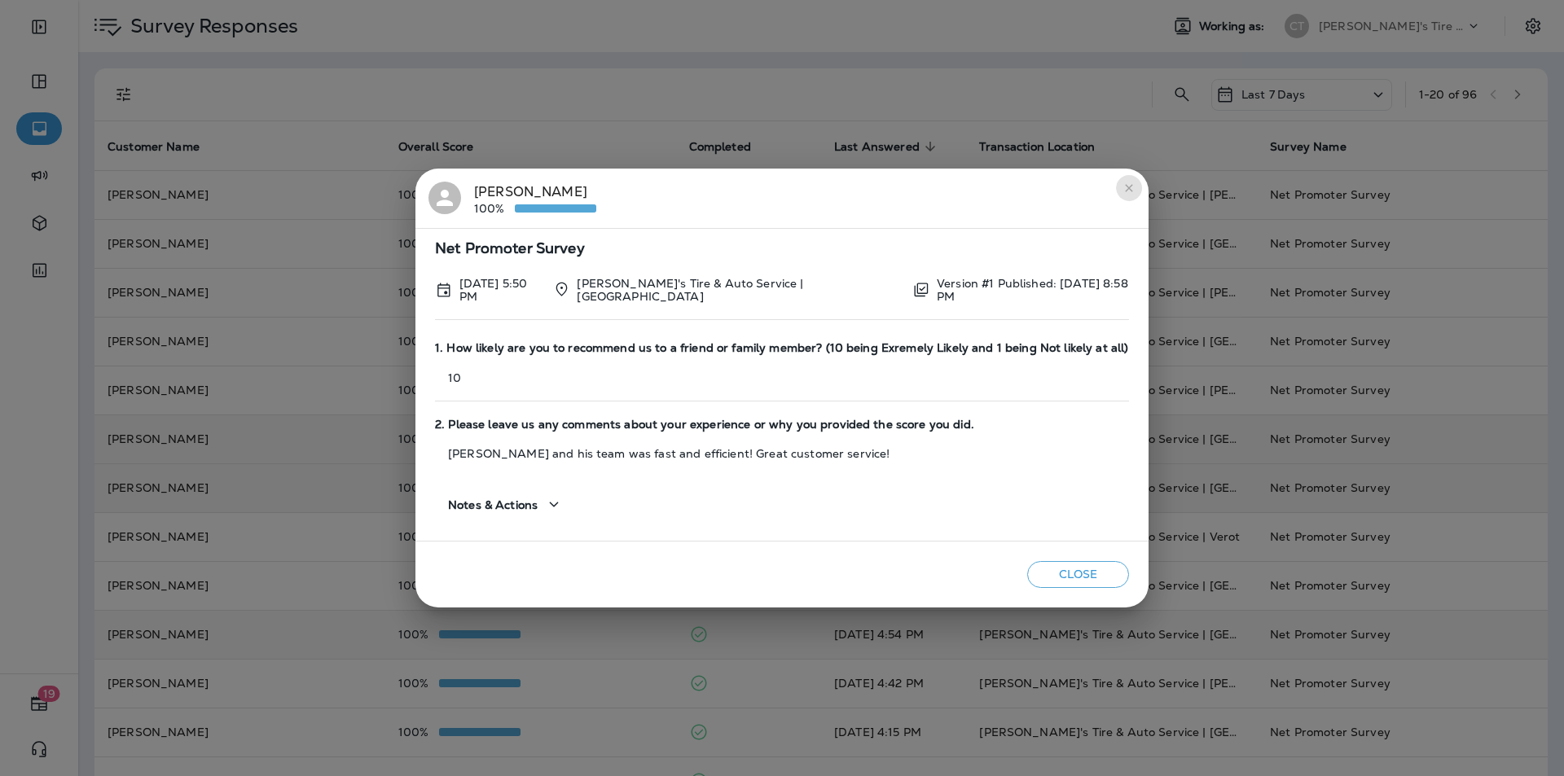
click at [821, 191] on icon "close" at bounding box center [1128, 187] width 7 height 7
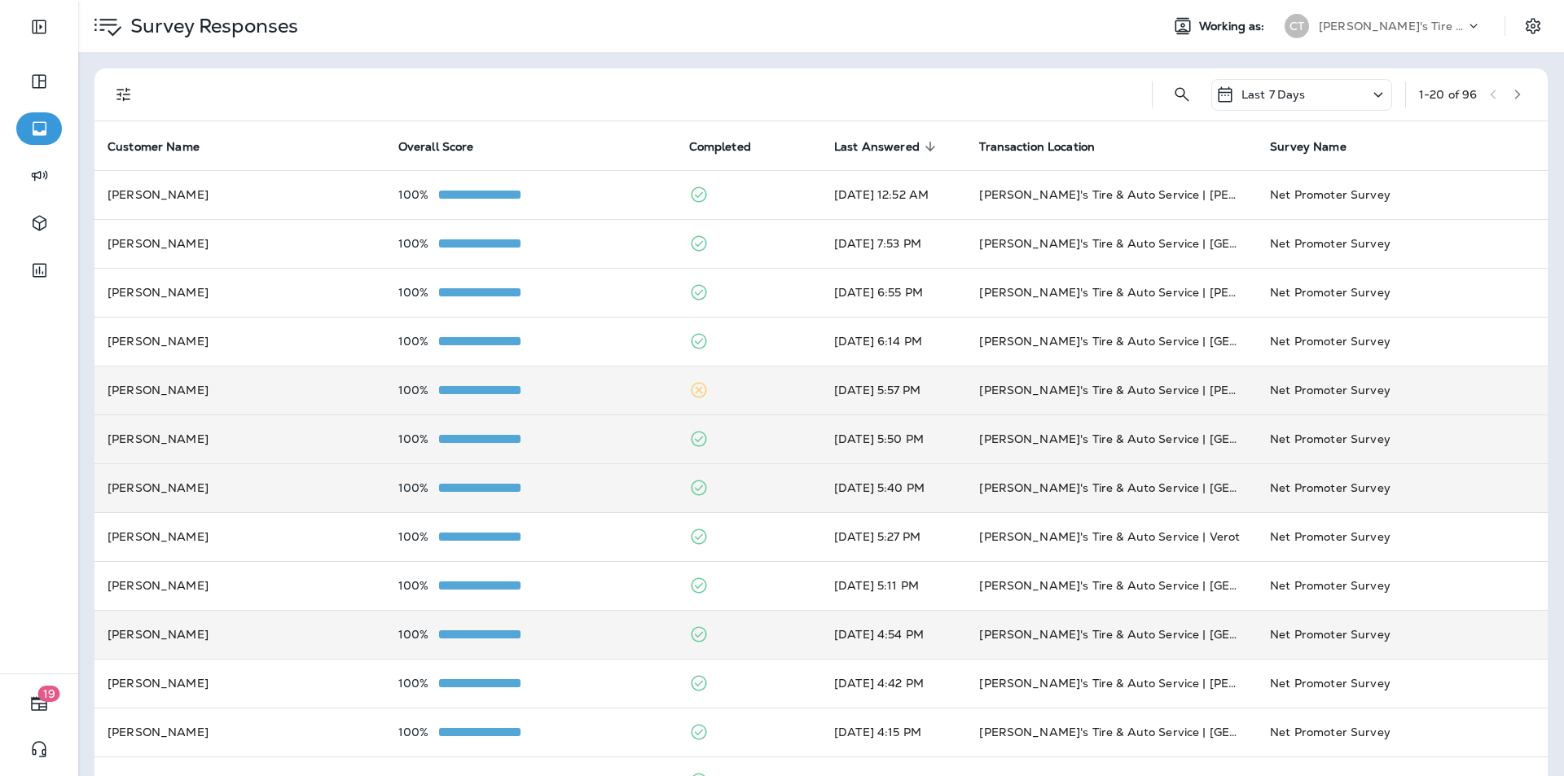
click at [750, 387] on td at bounding box center [748, 390] width 145 height 49
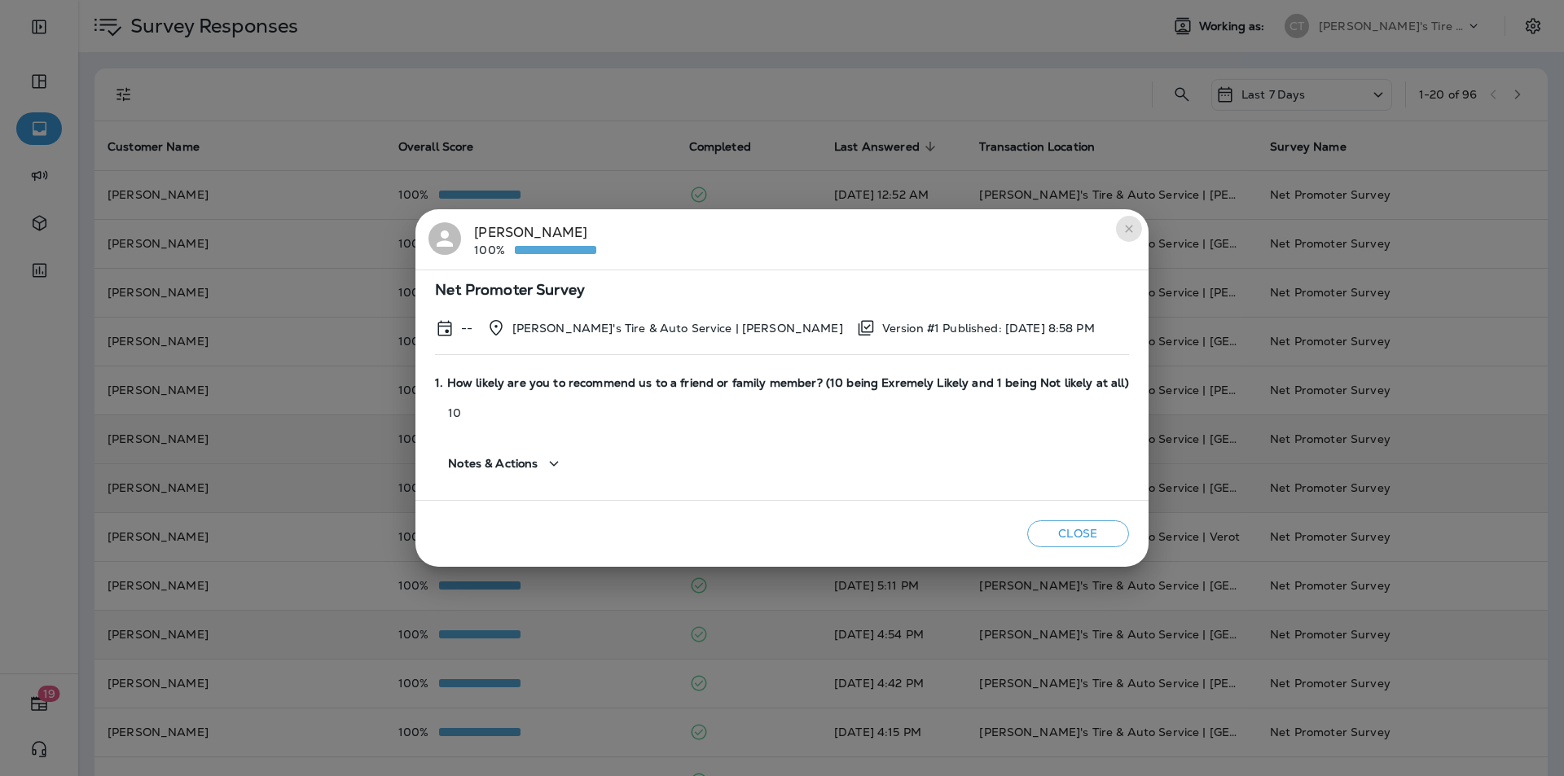
click at [821, 224] on icon "close" at bounding box center [1129, 228] width 13 height 13
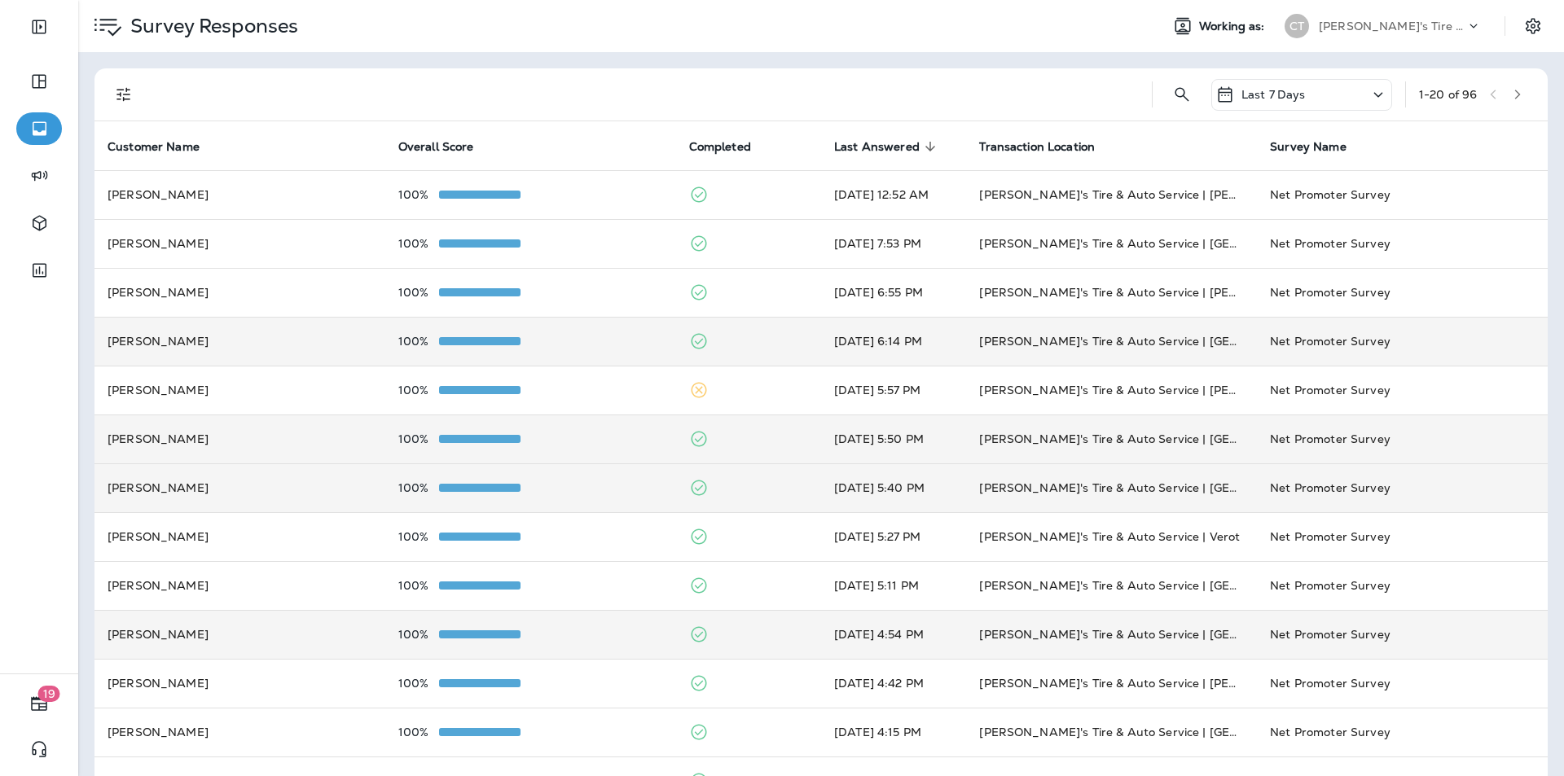
click at [748, 332] on td at bounding box center [748, 341] width 145 height 49
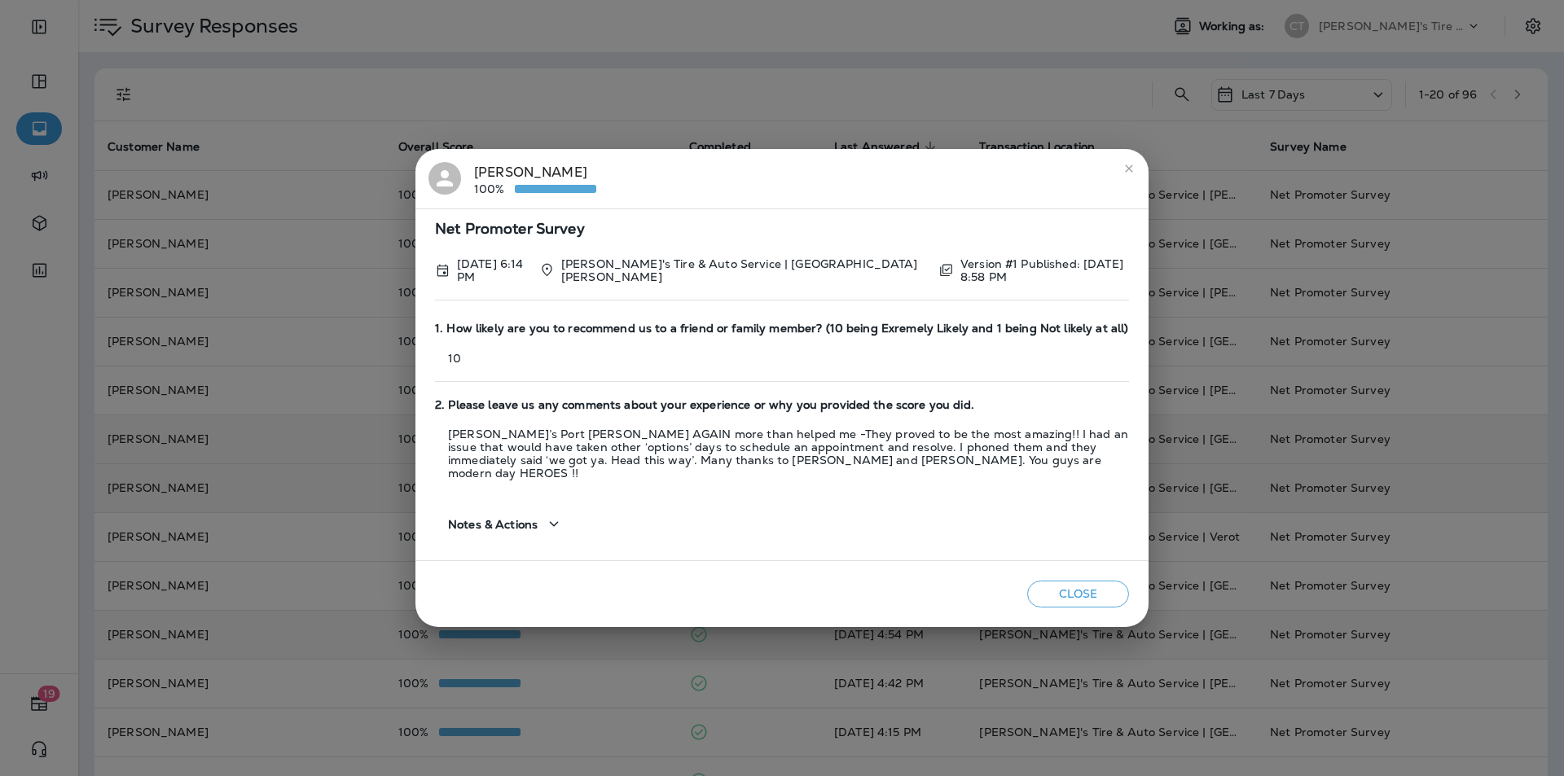
click at [821, 175] on icon "close" at bounding box center [1129, 168] width 13 height 13
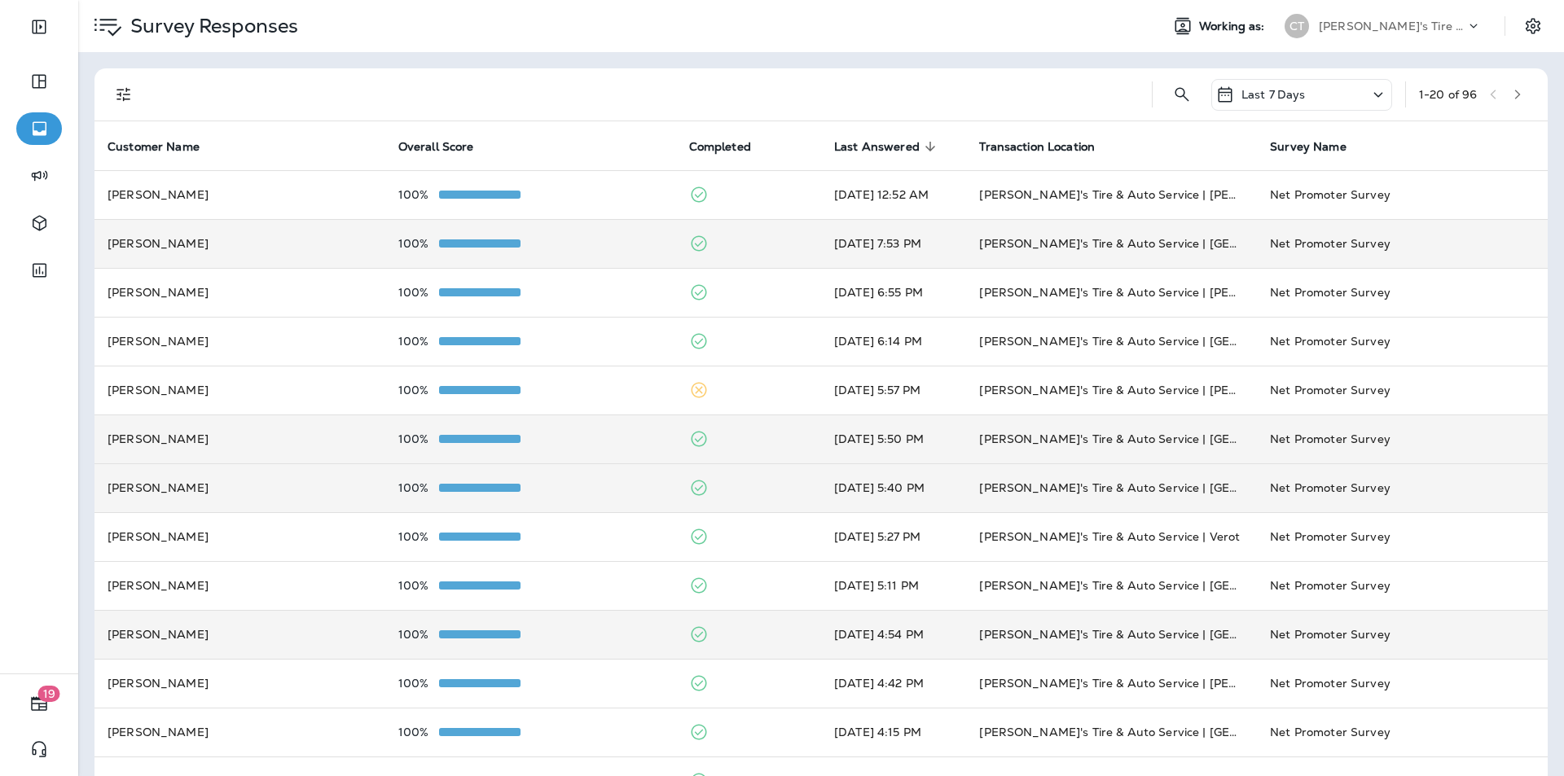
click at [759, 240] on td at bounding box center [748, 243] width 145 height 49
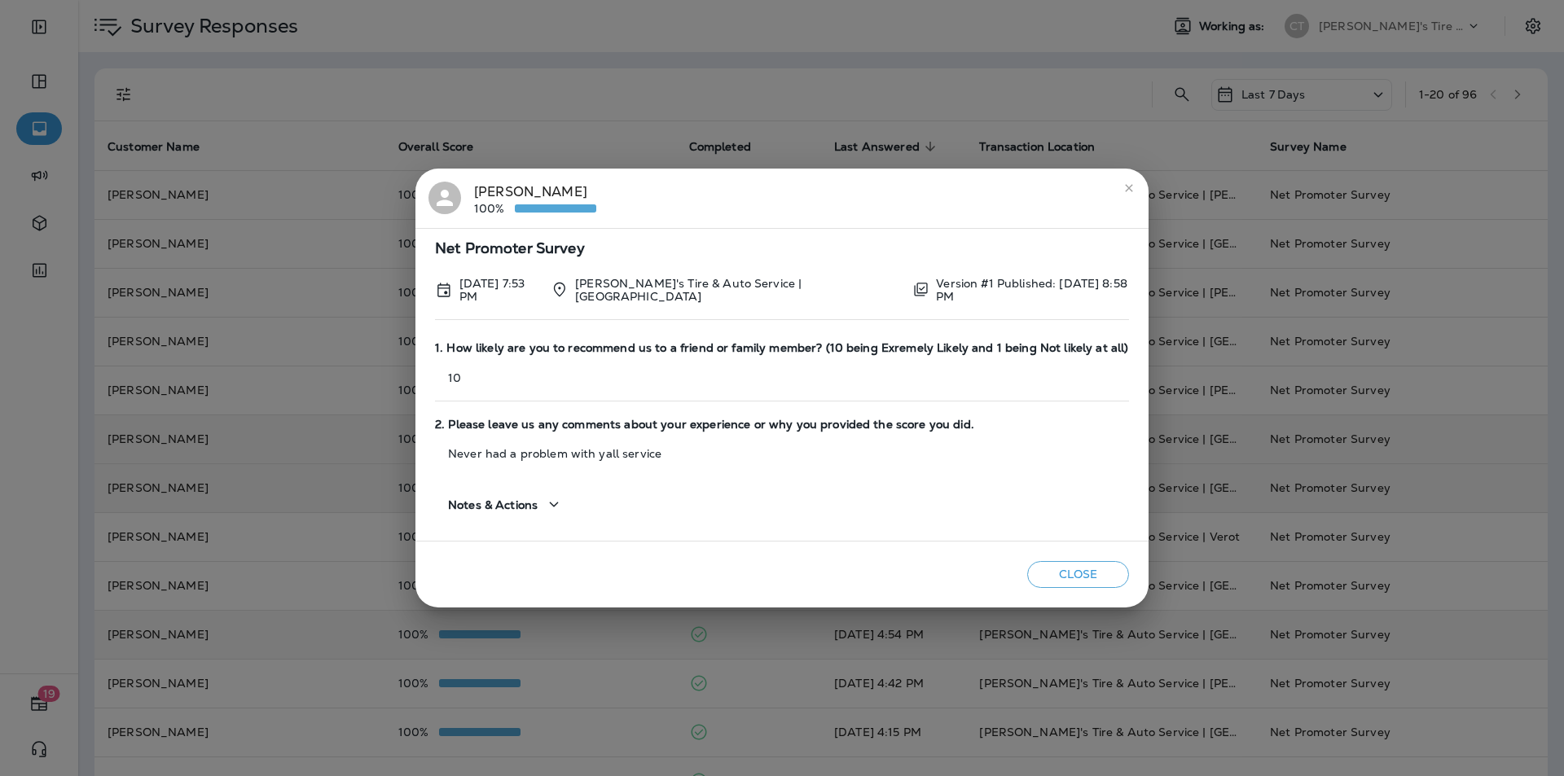
click at [821, 188] on icon "close" at bounding box center [1129, 188] width 13 height 13
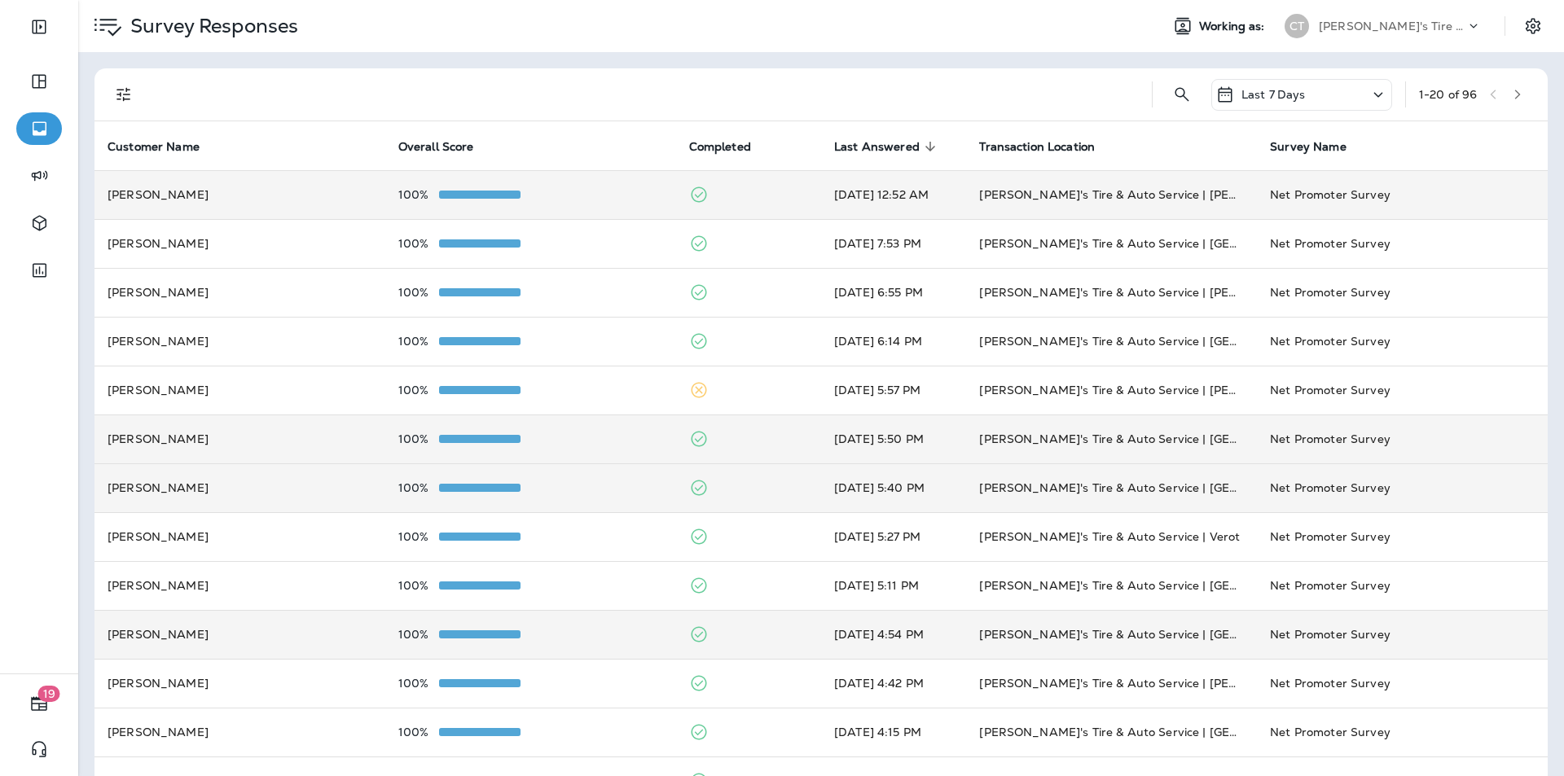
click at [727, 182] on td at bounding box center [748, 194] width 145 height 49
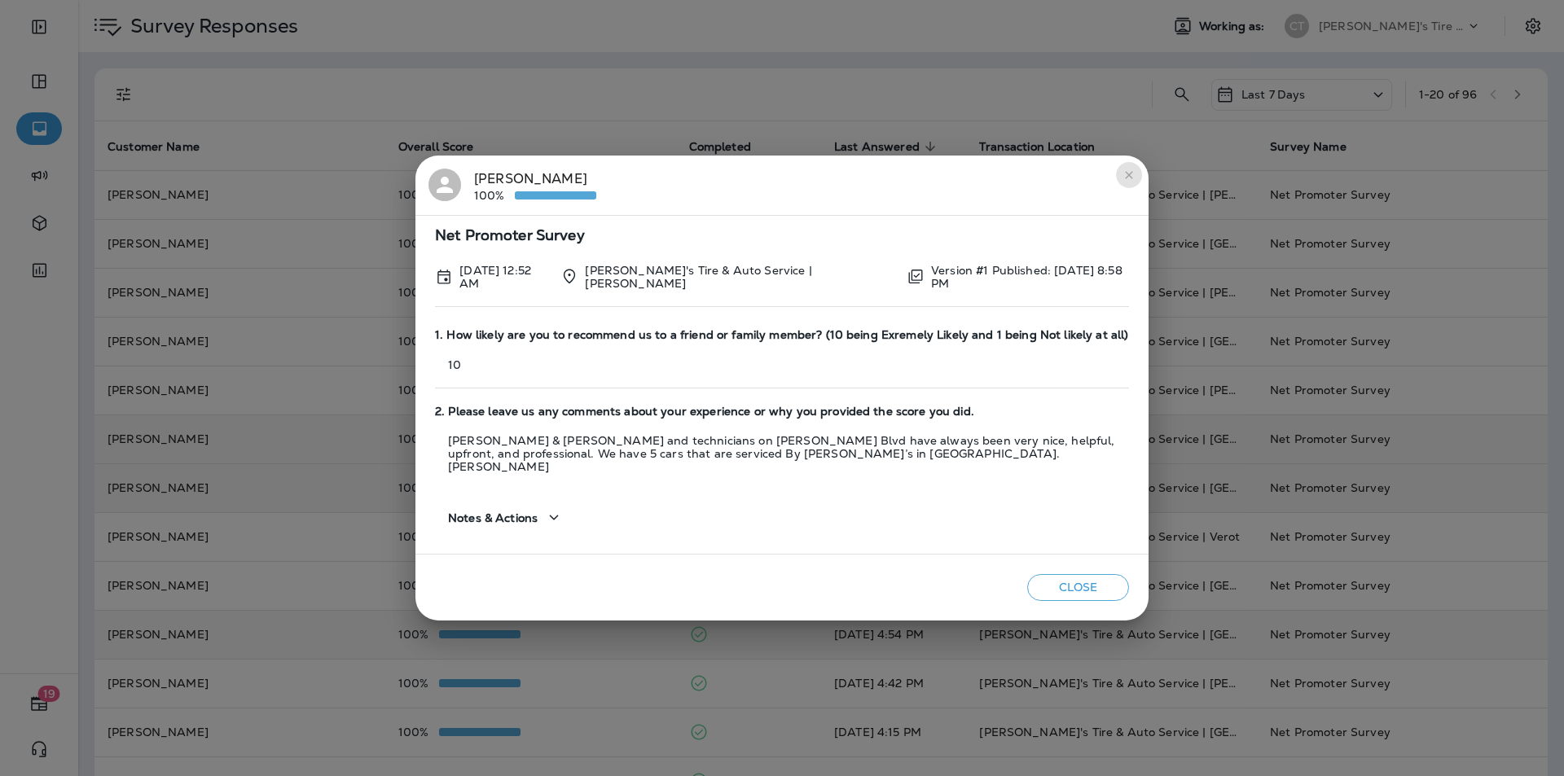
click at [821, 179] on icon "close" at bounding box center [1129, 175] width 13 height 13
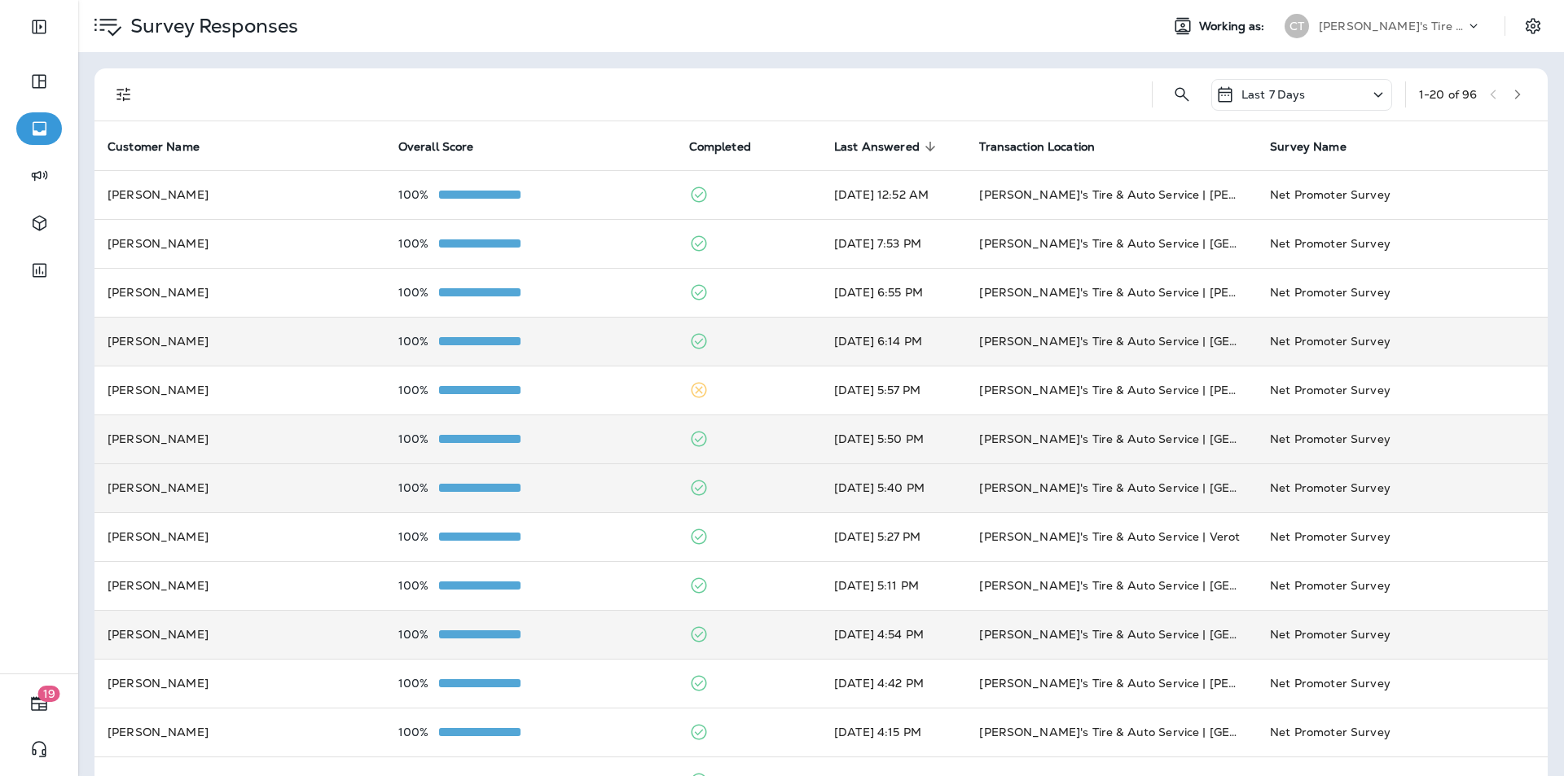
click at [752, 338] on td at bounding box center [748, 341] width 145 height 49
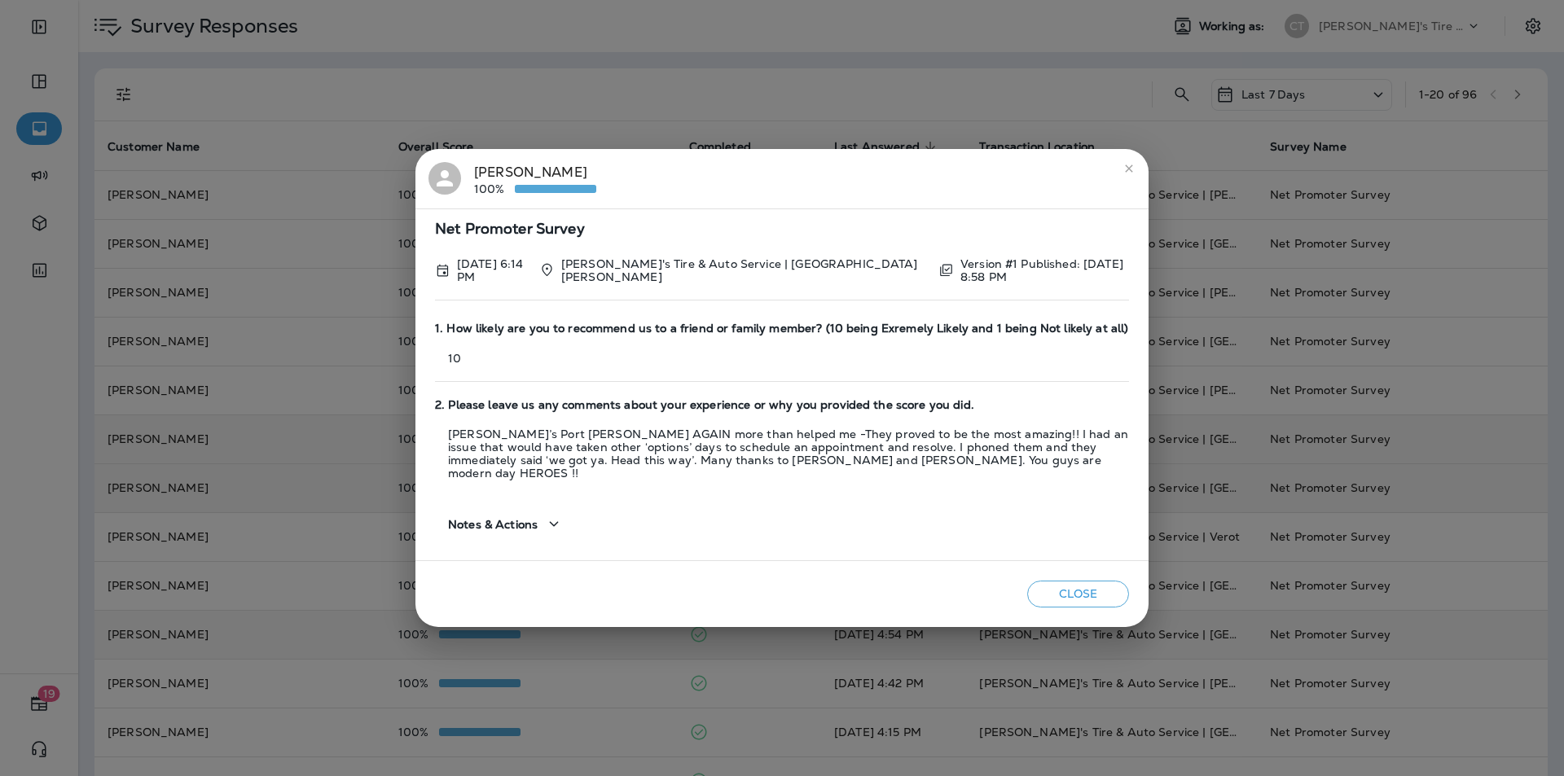
click at [821, 209] on h2 "[PERSON_NAME] 100%" at bounding box center [781, 179] width 733 height 60
click at [821, 172] on icon "close" at bounding box center [1128, 168] width 7 height 7
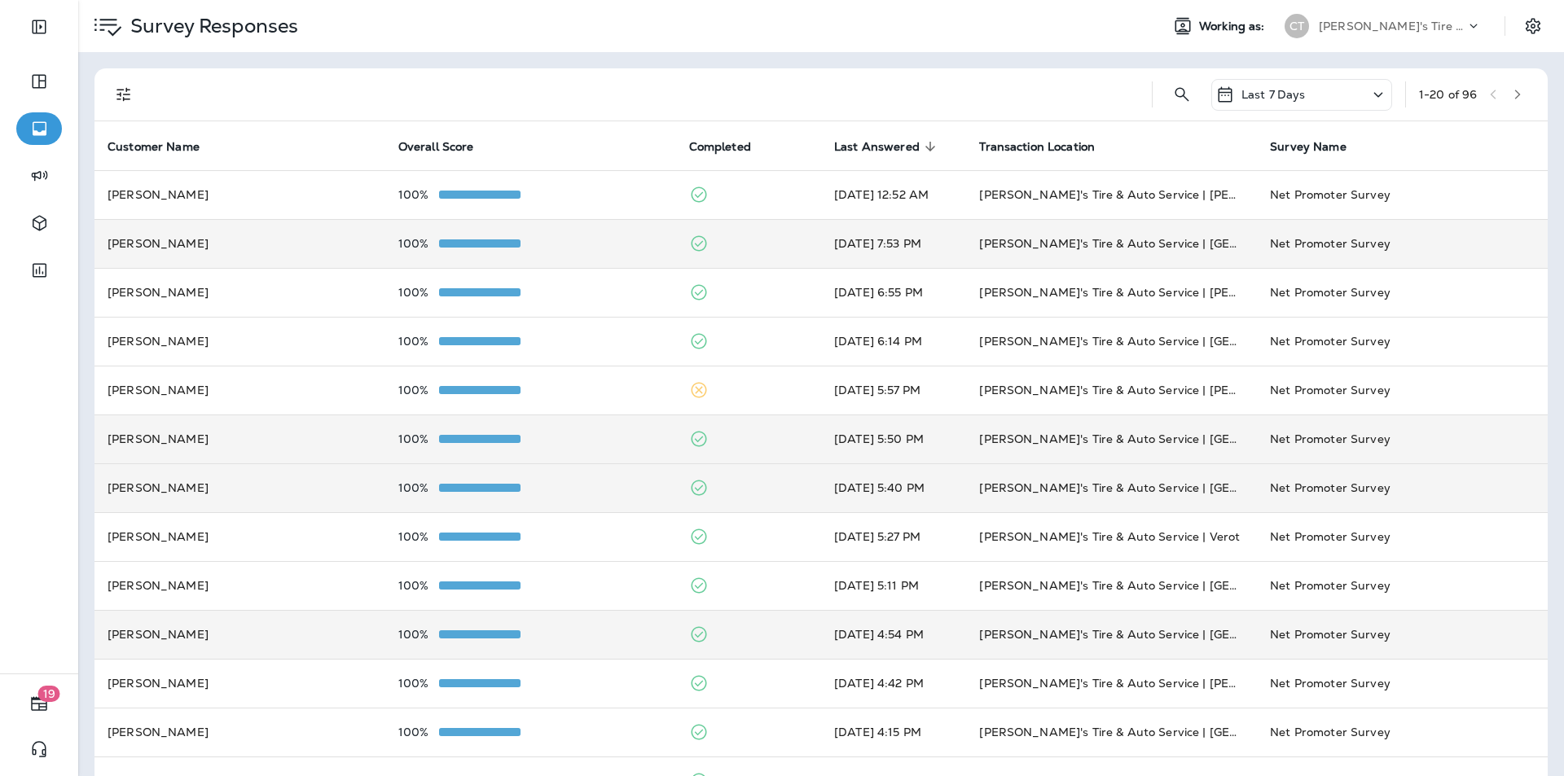
click at [742, 241] on td at bounding box center [748, 243] width 145 height 49
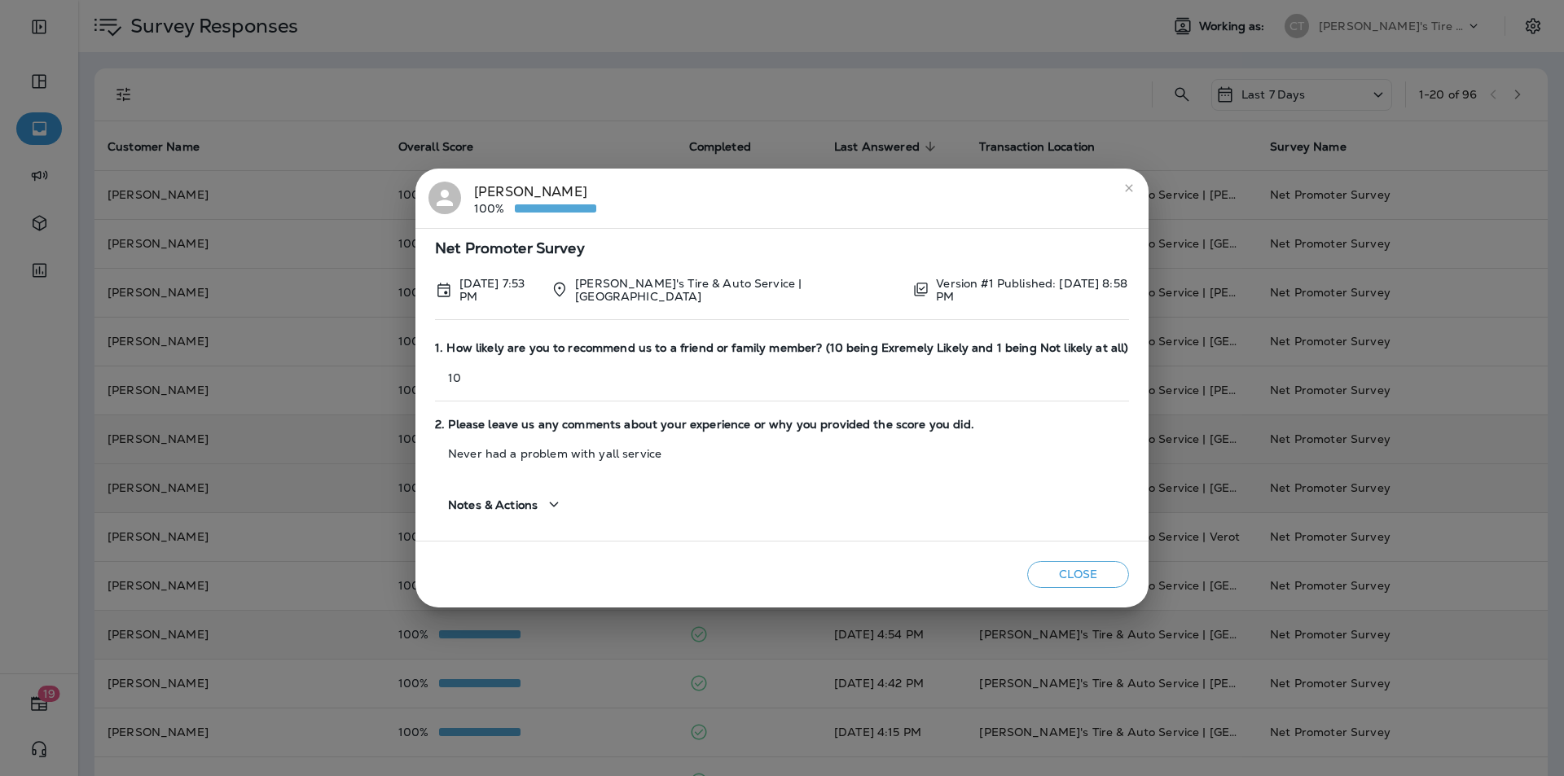
click at [821, 191] on icon "close" at bounding box center [1129, 188] width 13 height 13
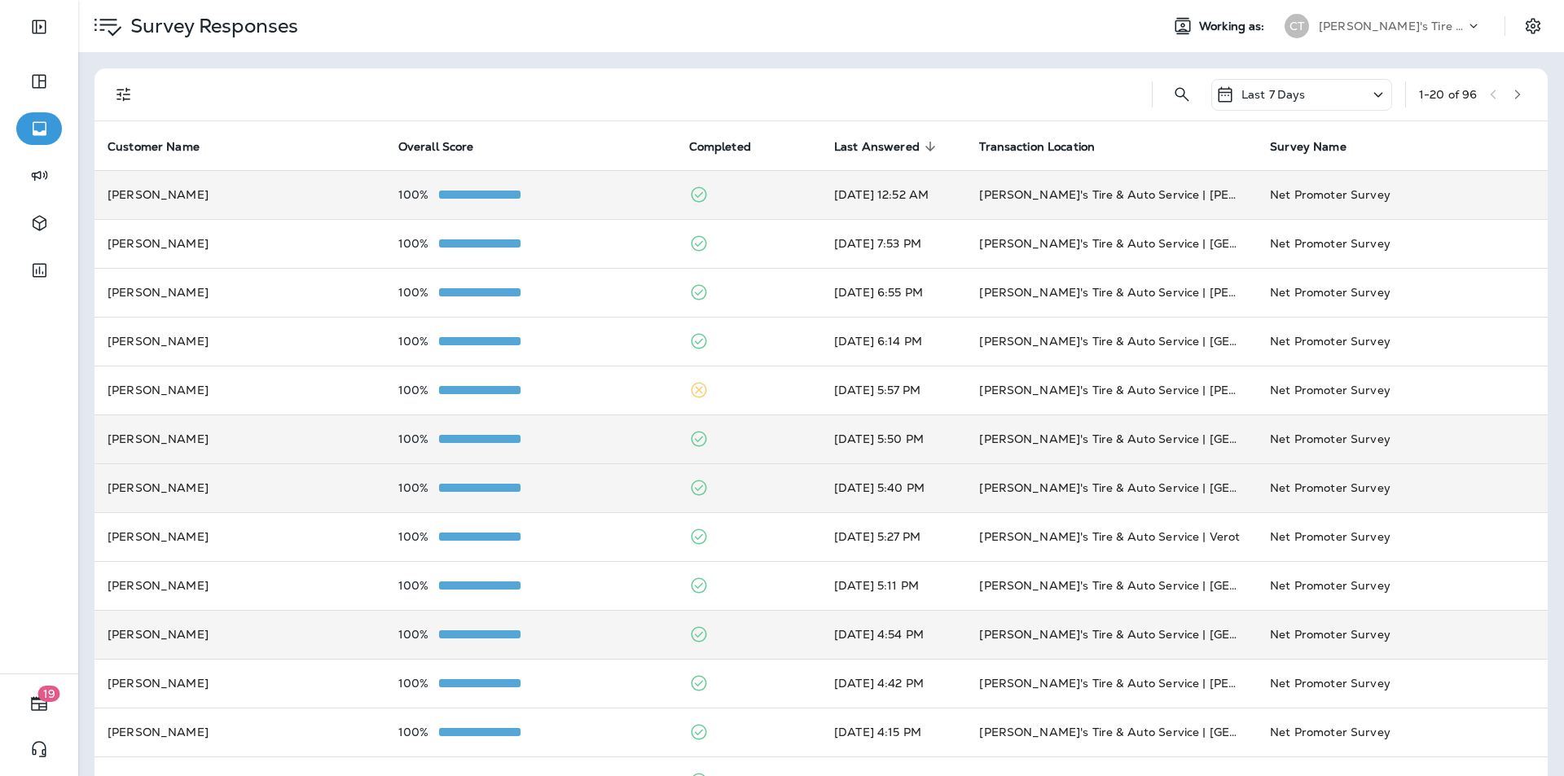
click at [746, 195] on td at bounding box center [748, 194] width 145 height 49
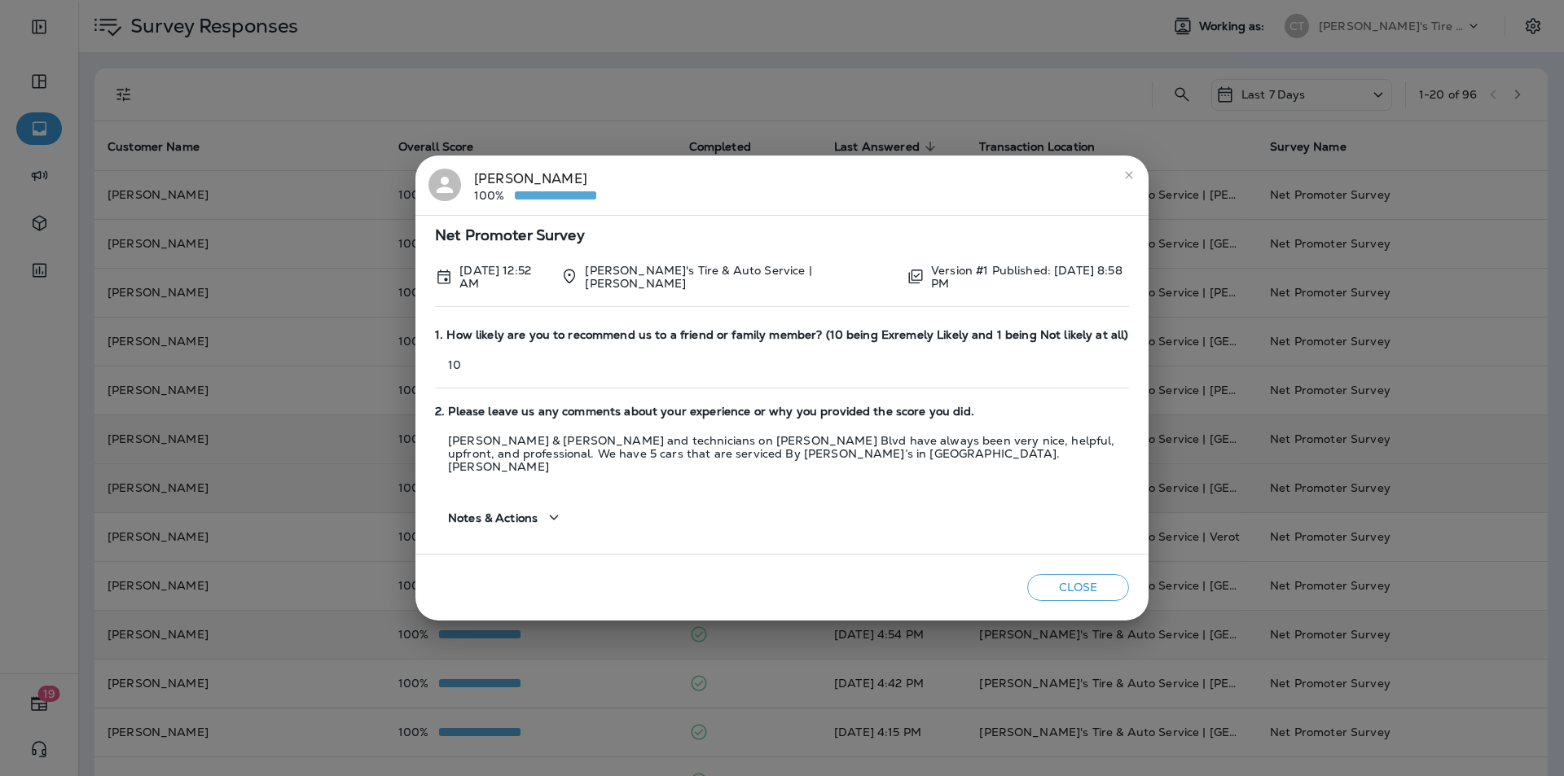
click at [821, 226] on div "Net Promoter Survey [DATE] 12:52 AM [PERSON_NAME]'s Tire & Auto Service | [PERS…" at bounding box center [781, 385] width 733 height 340
click at [821, 181] on icon "close" at bounding box center [1129, 175] width 13 height 13
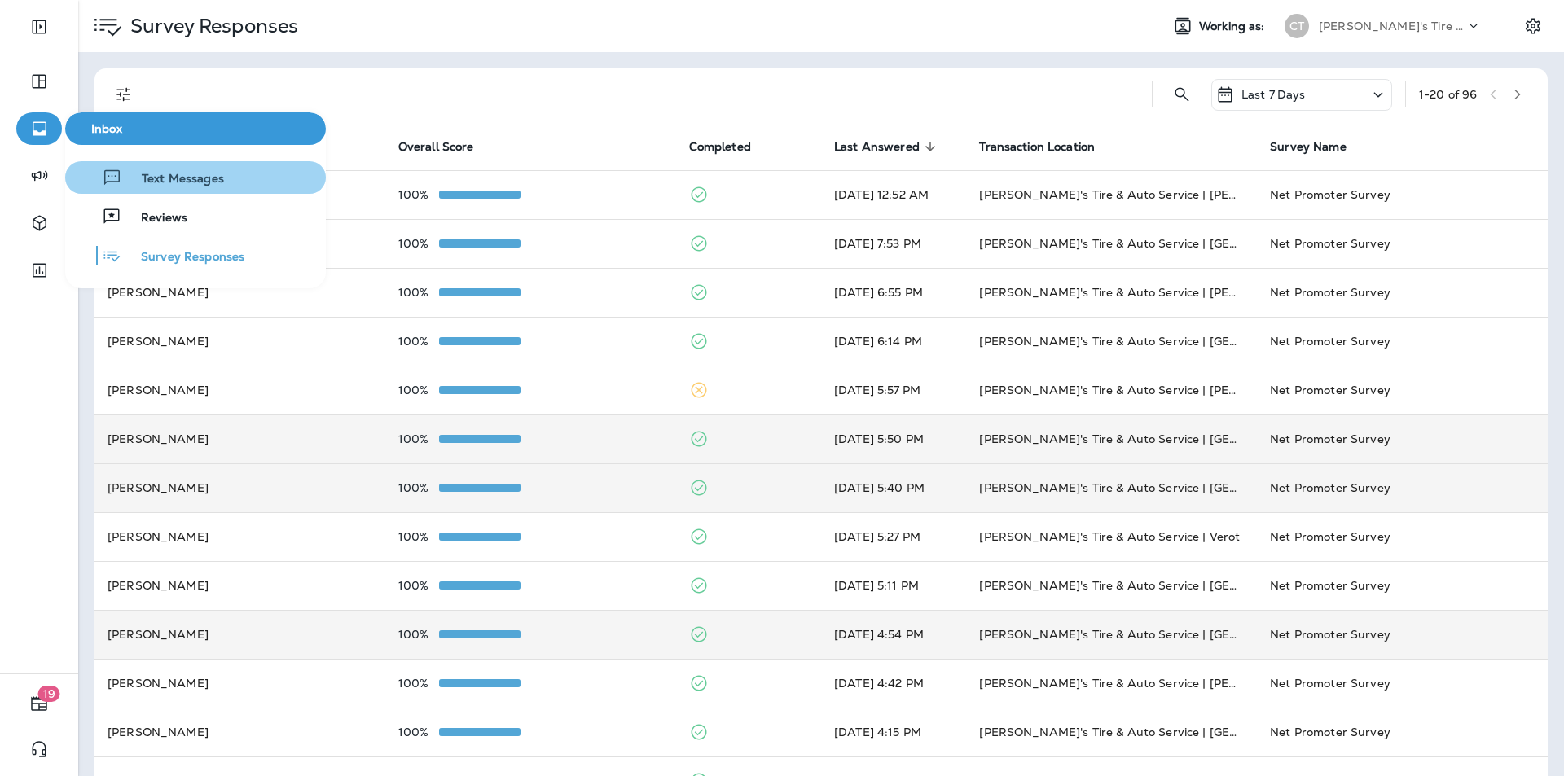
click at [156, 175] on span "Text Messages" at bounding box center [173, 179] width 102 height 15
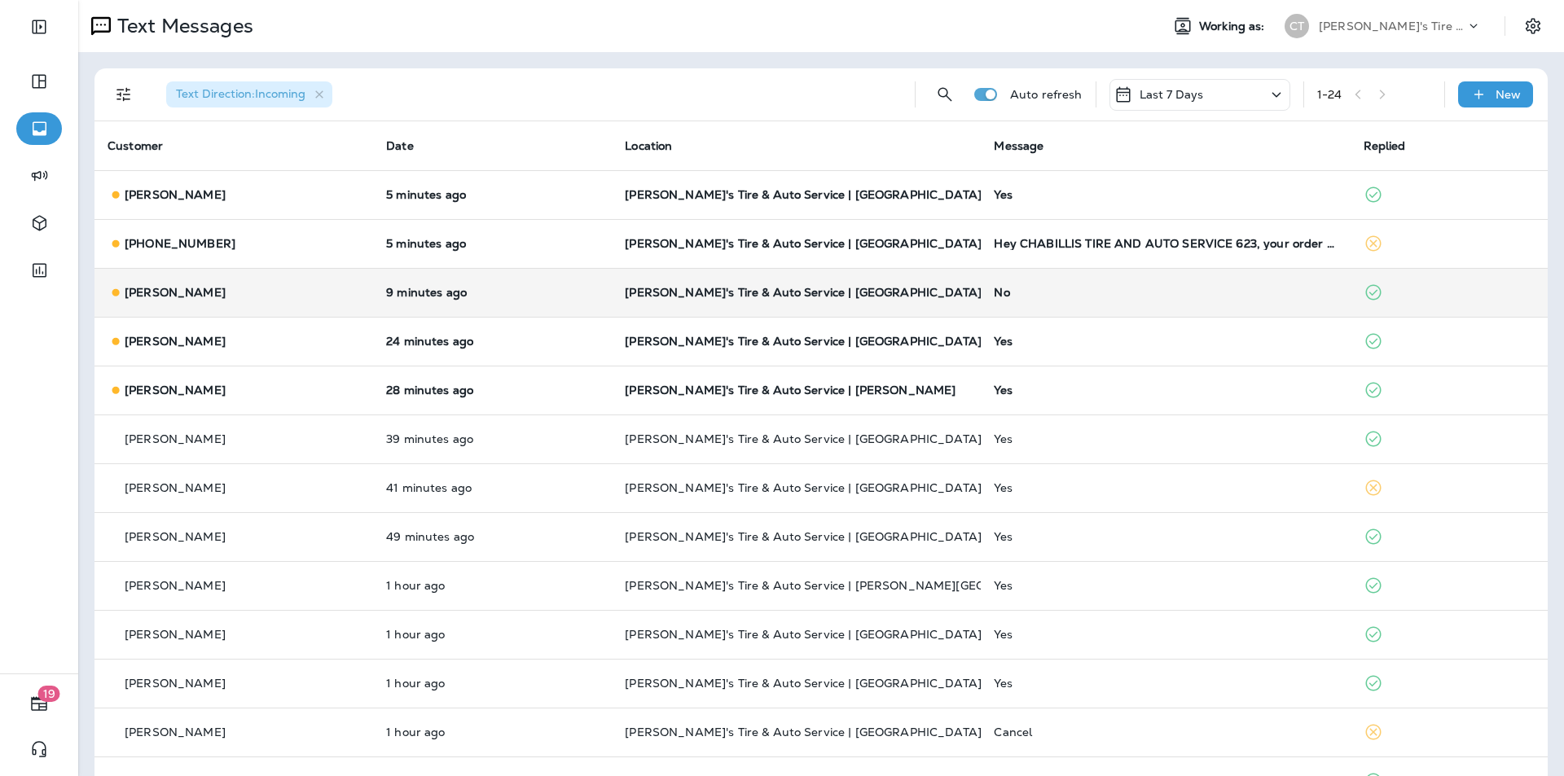
click at [821, 293] on div "No" at bounding box center [1165, 292] width 343 height 13
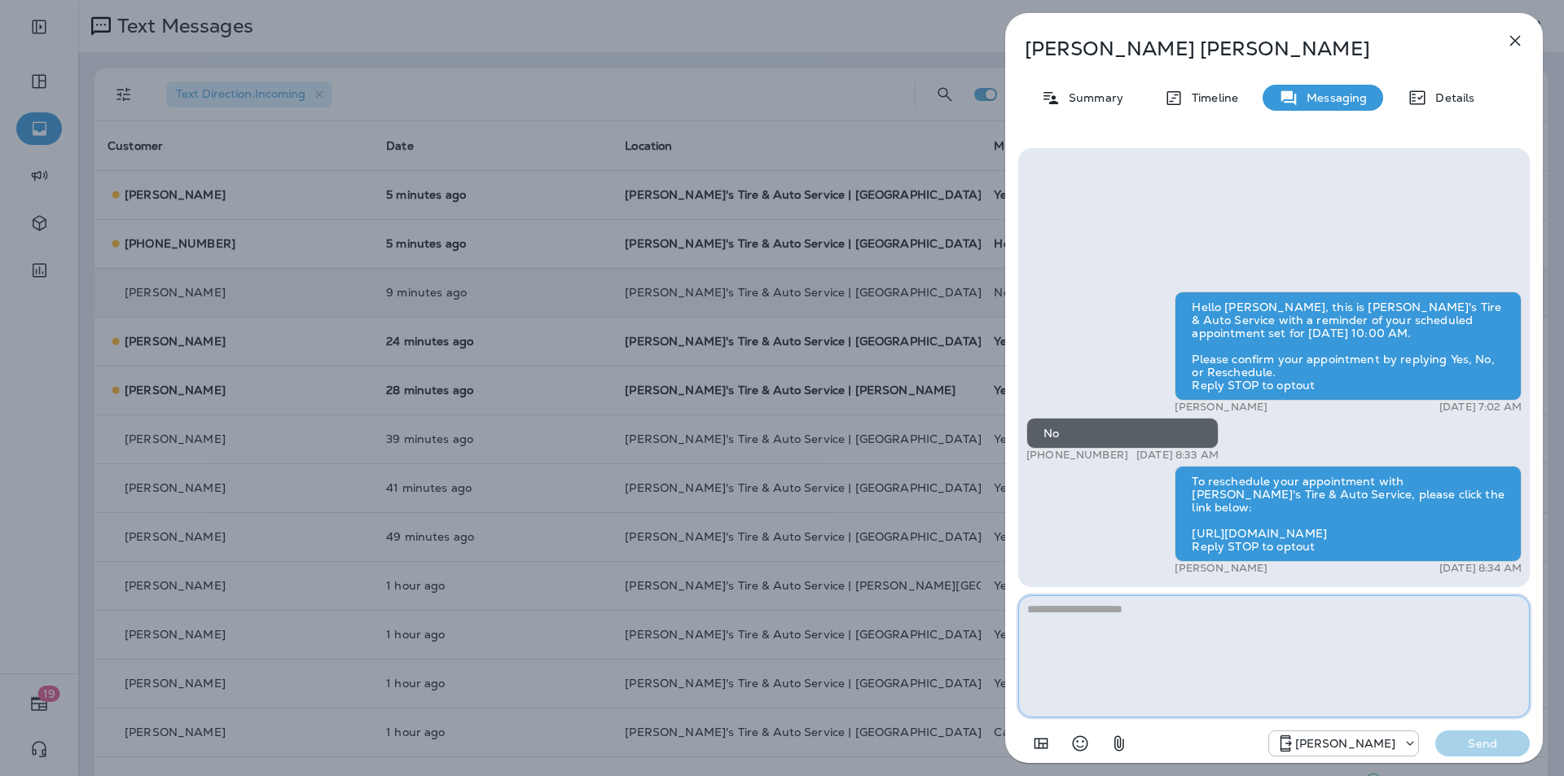
click at [821, 614] on textarea at bounding box center [1274, 657] width 512 height 122
paste textarea "**********"
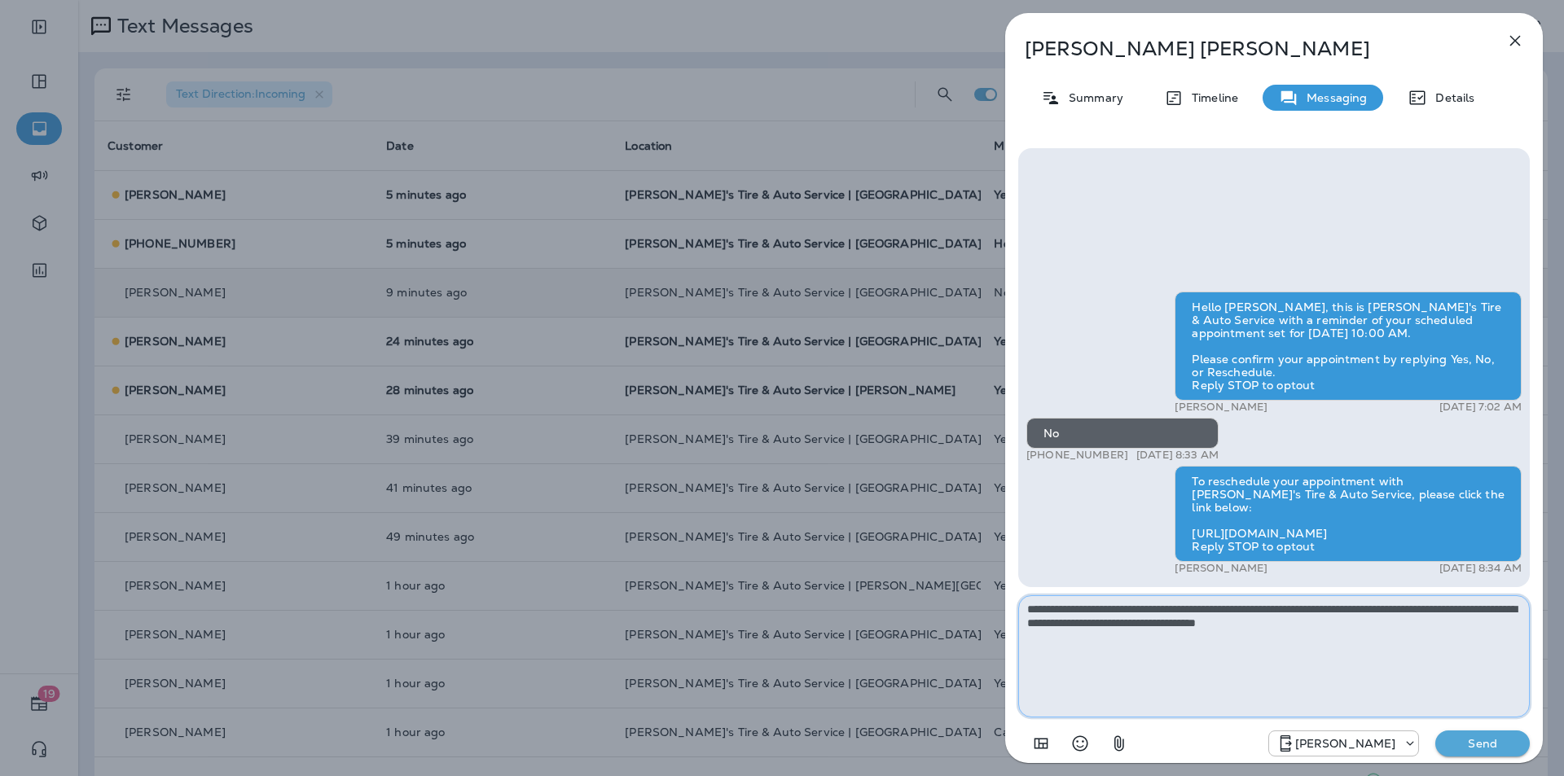
type textarea "**********"
click at [821, 679] on p "Send" at bounding box center [1482, 743] width 68 height 15
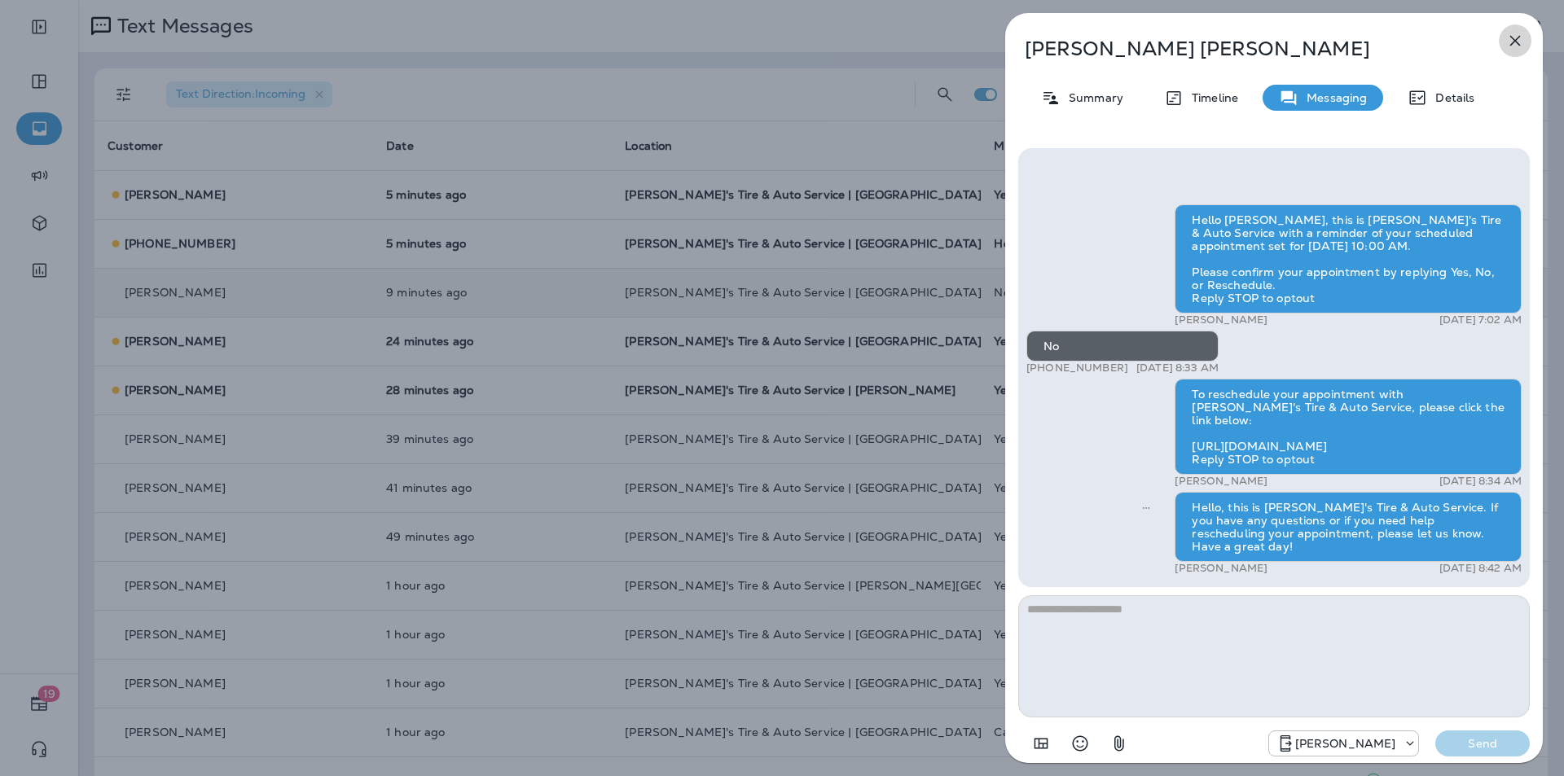
click at [821, 38] on icon "button" at bounding box center [1515, 41] width 11 height 11
